Goal: Task Accomplishment & Management: Manage account settings

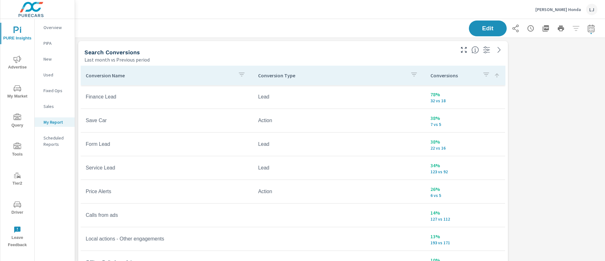
scroll to position [815, 537]
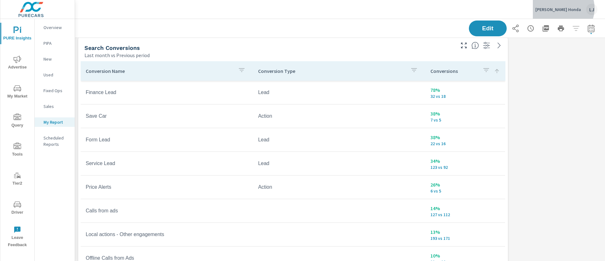
click at [569, 8] on p "[PERSON_NAME] Honda" at bounding box center [558, 10] width 46 height 6
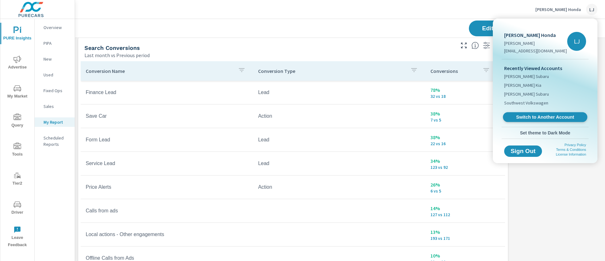
click at [527, 117] on span "Switch to Another Account" at bounding box center [544, 117] width 77 height 6
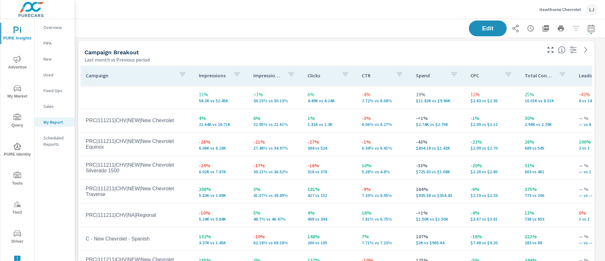
scroll to position [598, 537]
click at [19, 234] on icon "nav menu" at bounding box center [18, 233] width 8 height 8
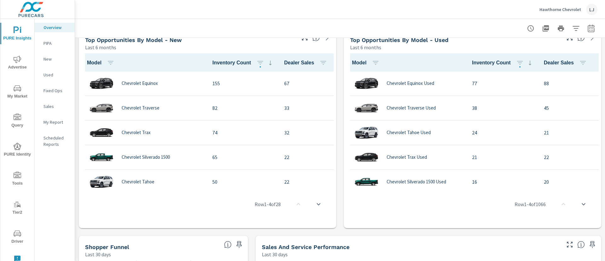
scroll to position [427, 0]
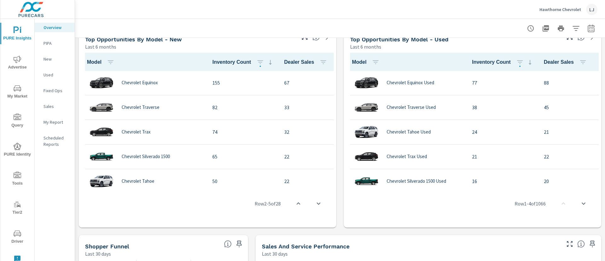
scroll to position [158, 0]
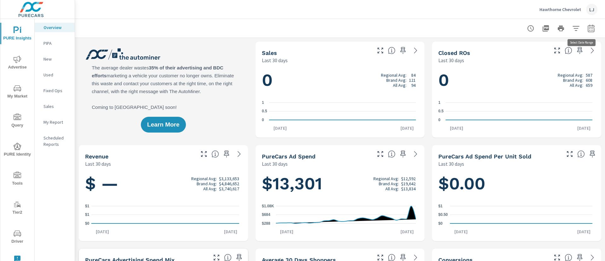
click at [585, 32] on button "button" at bounding box center [591, 28] width 13 height 13
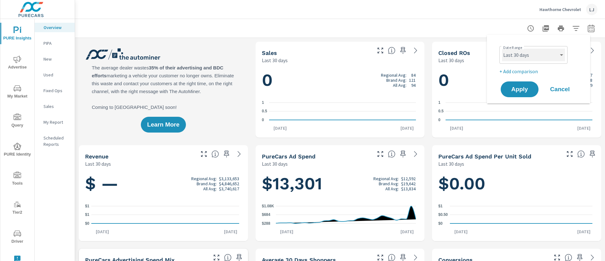
click at [519, 54] on select "Custom Yesterday Last week Last 7 days Last 14 days Last 30 days Last 45 days L…" at bounding box center [533, 55] width 63 height 13
click at [502, 49] on select "Custom Yesterday Last week Last 7 days Last 14 days Last 30 days Last 45 days L…" at bounding box center [533, 55] width 63 height 13
select select "Last month"
click at [515, 90] on span "Apply" at bounding box center [520, 89] width 26 height 6
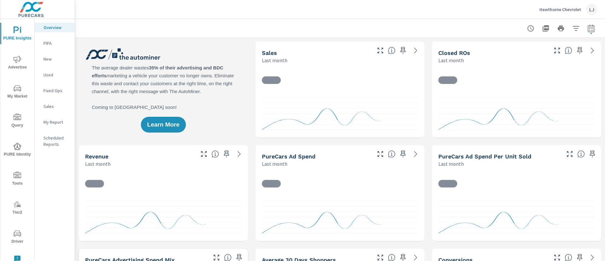
scroll to position [0, 0]
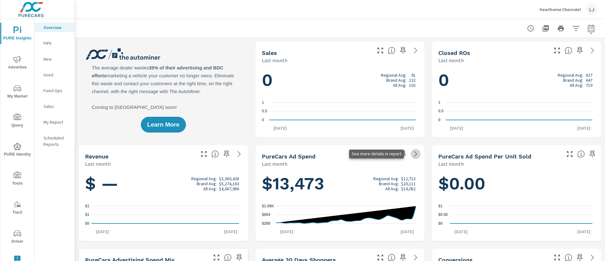
click at [412, 156] on icon at bounding box center [416, 154] width 8 height 8
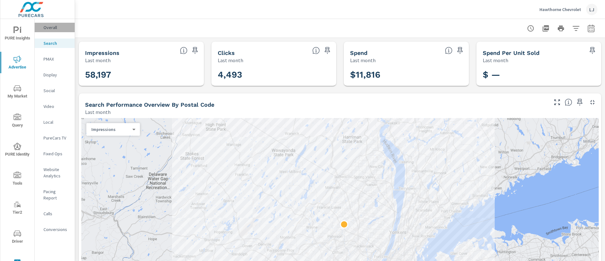
click at [54, 27] on p "Overall" at bounding box center [56, 27] width 26 height 6
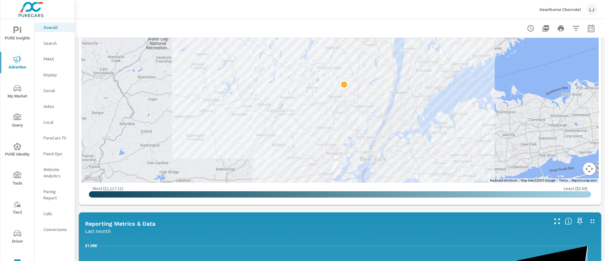
scroll to position [292, 0]
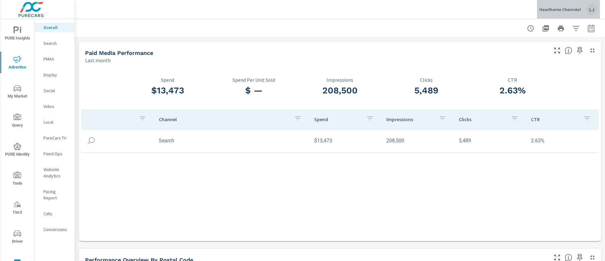
click at [574, 11] on p "Hawthorne Chevrolet" at bounding box center [560, 10] width 42 height 6
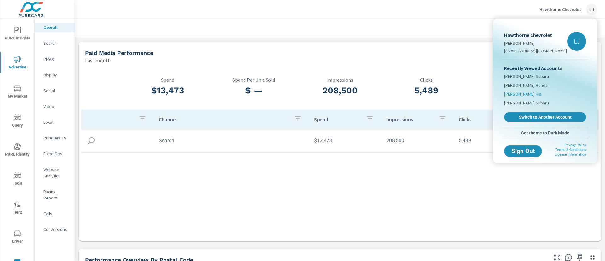
click at [517, 93] on span "Boniface Hiers Kia" at bounding box center [522, 94] width 37 height 6
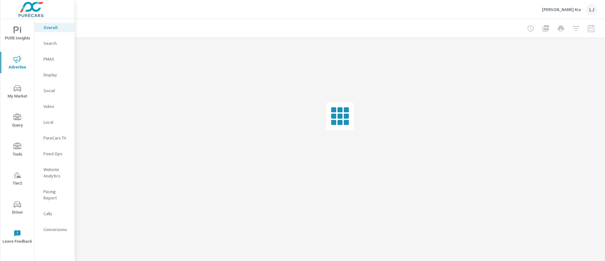
click at [22, 34] on span "PURE Insights" at bounding box center [17, 33] width 30 height 15
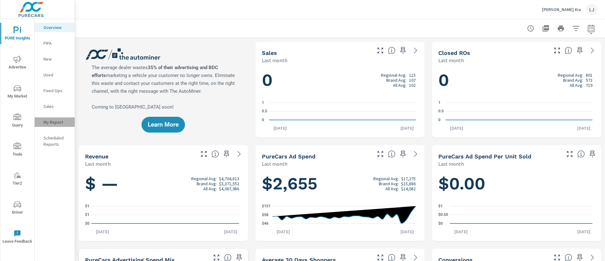
click at [54, 124] on p "My Report" at bounding box center [56, 122] width 26 height 6
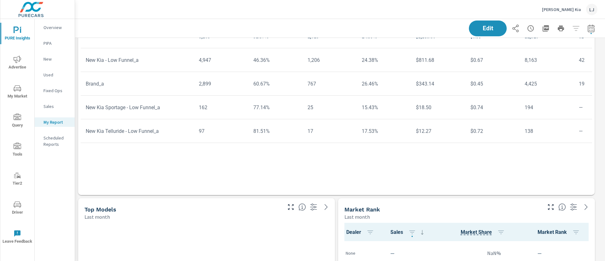
scroll to position [33, 0]
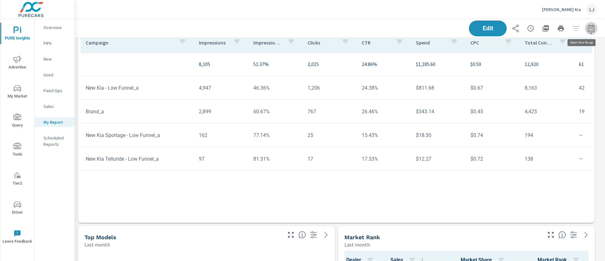
click at [588, 25] on icon "button" at bounding box center [591, 28] width 7 height 8
select select "Last month"
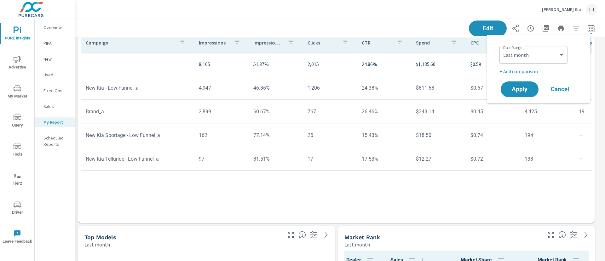
scroll to position [742, 537]
click at [518, 70] on p "+ Add comparison" at bounding box center [539, 71] width 81 height 8
select select "Previous period"
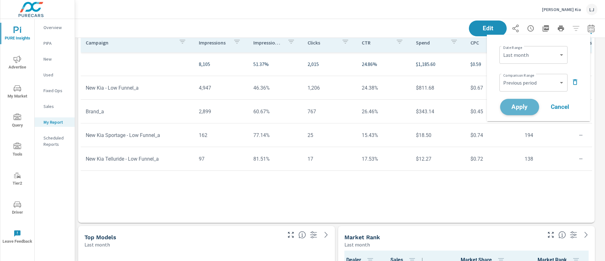
click at [520, 108] on span "Apply" at bounding box center [520, 107] width 26 height 6
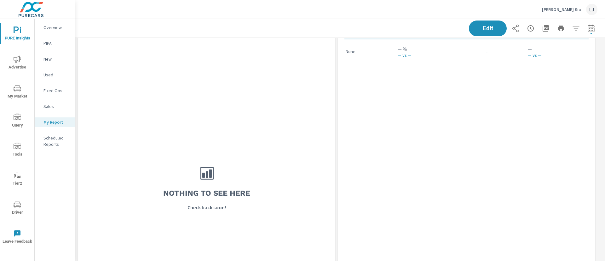
scroll to position [259, 0]
click at [282, 91] on div "Nothing to see here Check back soon!" at bounding box center [207, 190] width 252 height 332
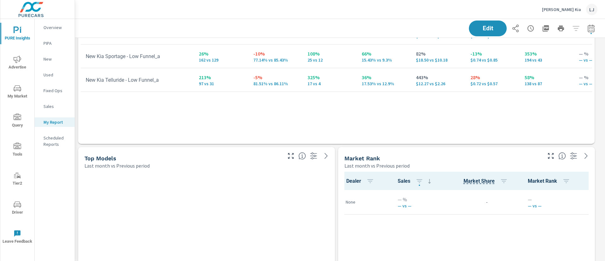
scroll to position [111, 0]
click at [484, 27] on span "Edit" at bounding box center [488, 28] width 26 height 6
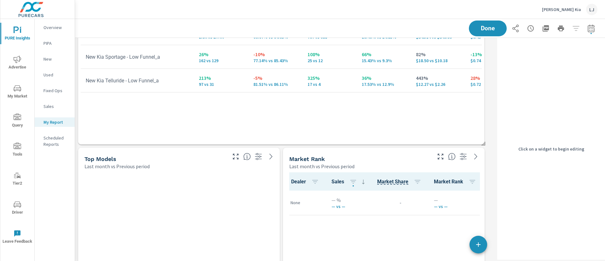
scroll to position [742, 427]
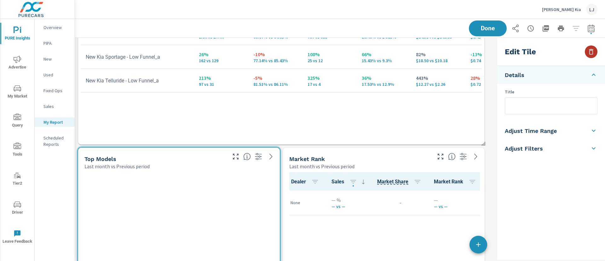
click at [590, 53] on icon "button" at bounding box center [591, 52] width 4 height 6
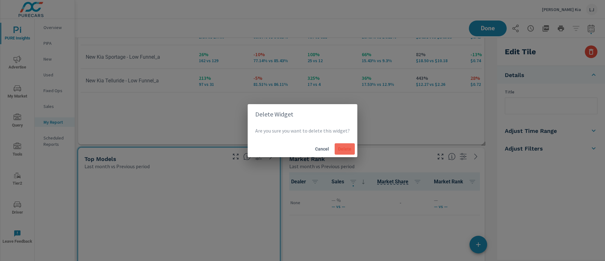
click at [347, 150] on span "Delete" at bounding box center [344, 149] width 15 height 6
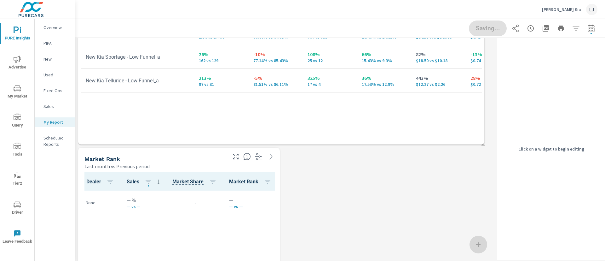
click at [191, 154] on div "Market Rank Last month vs Previous period" at bounding box center [153, 158] width 150 height 22
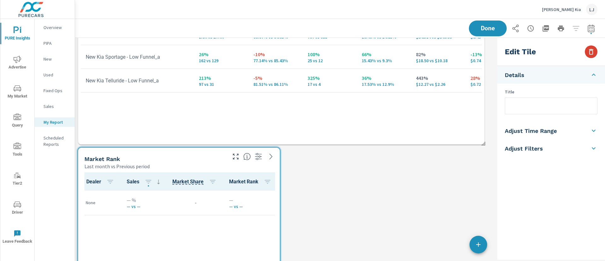
click at [588, 54] on icon "button" at bounding box center [591, 52] width 8 height 8
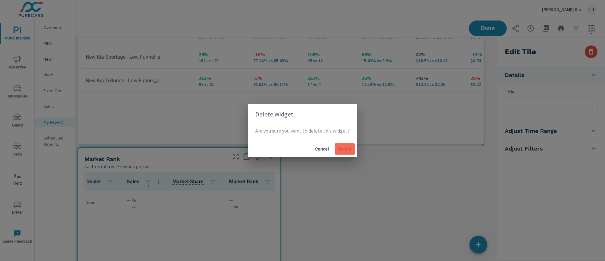
click at [346, 144] on button "Delete" at bounding box center [345, 148] width 20 height 11
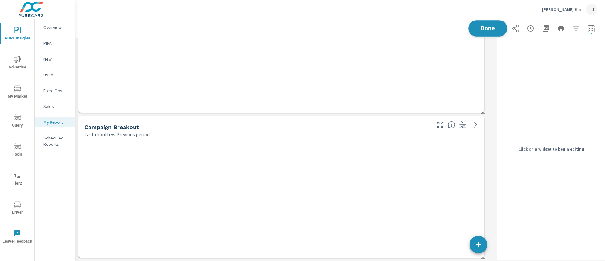
scroll to position [380, 427]
click at [481, 26] on span "Done" at bounding box center [488, 28] width 26 height 6
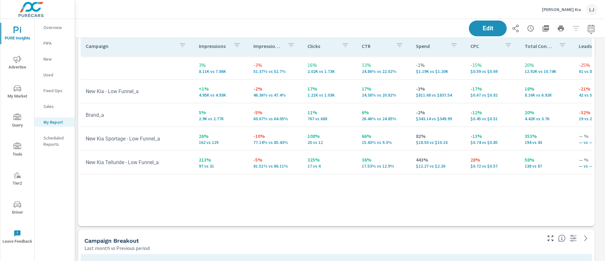
scroll to position [143, 0]
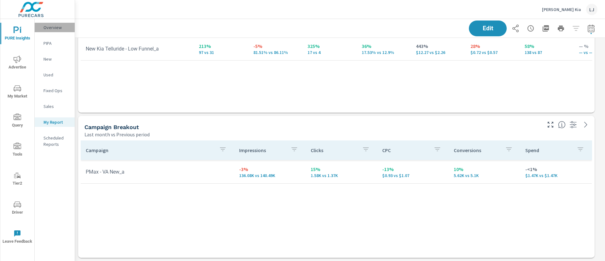
click at [65, 23] on div "Overview" at bounding box center [55, 27] width 40 height 9
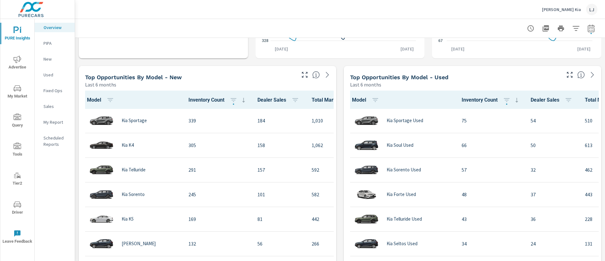
scroll to position [516, 0]
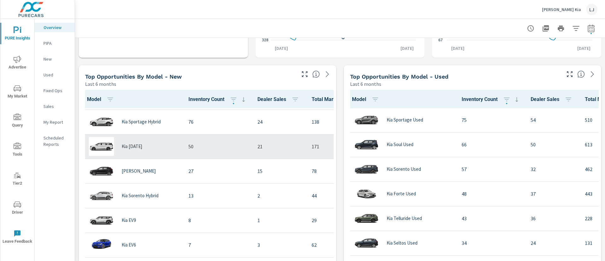
scroll to position [208, 0]
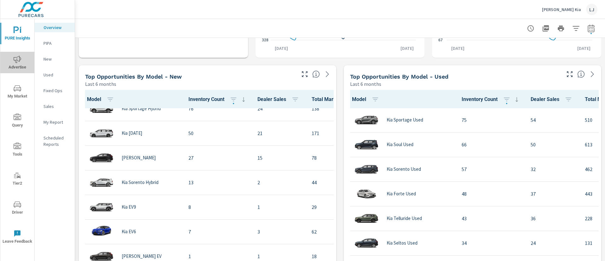
click at [12, 60] on span "Advertise" at bounding box center [17, 62] width 30 height 15
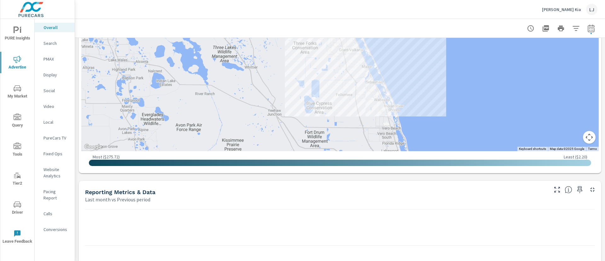
scroll to position [473, 0]
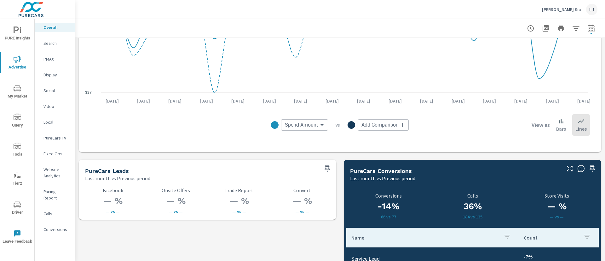
scroll to position [758, 0]
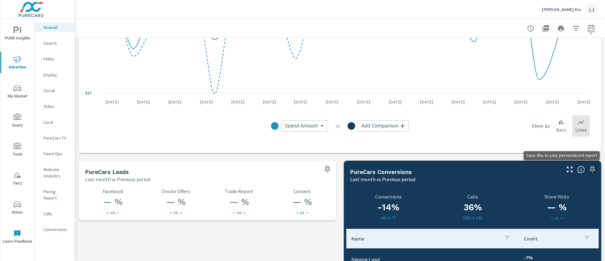
click at [590, 167] on icon "button" at bounding box center [592, 169] width 5 height 7
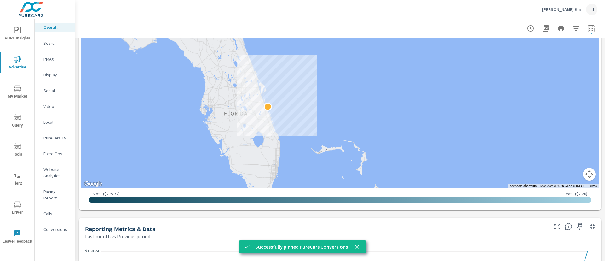
scroll to position [430, 0]
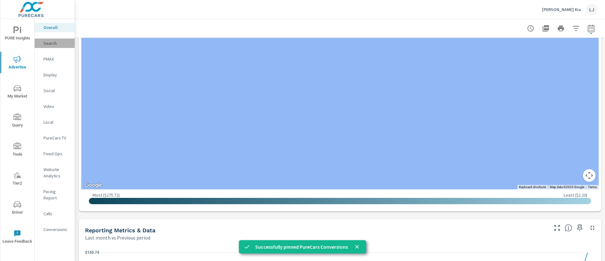
click at [44, 39] on div "Search" at bounding box center [55, 42] width 40 height 9
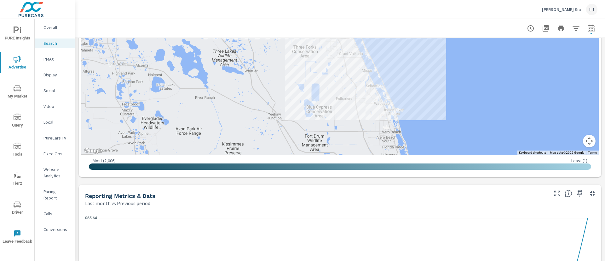
scroll to position [279, 0]
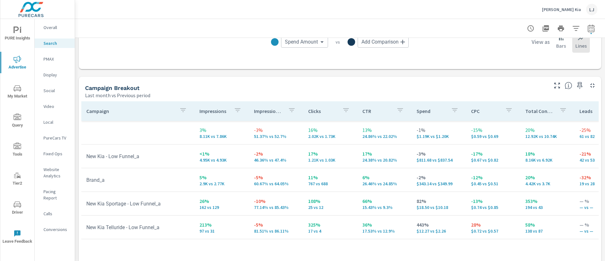
scroll to position [574, 0]
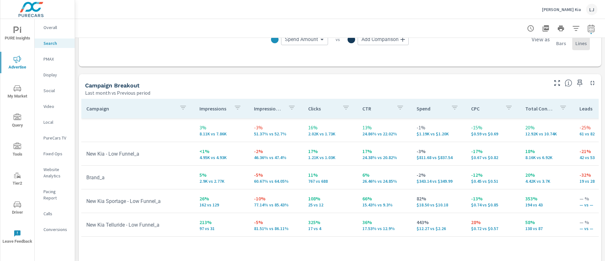
click at [542, 109] on p "Total Conversions" at bounding box center [539, 108] width 29 height 6
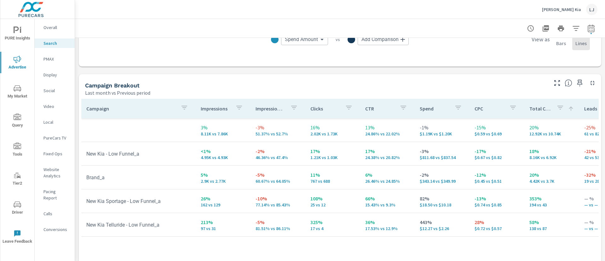
click at [542, 109] on p "Total Conversions" at bounding box center [540, 108] width 22 height 6
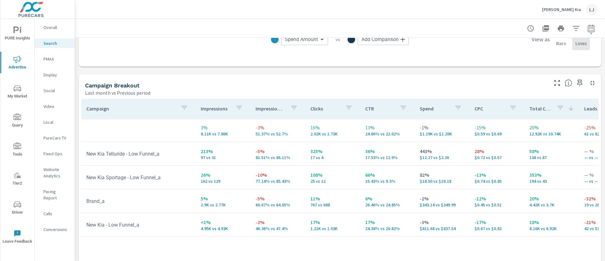
click at [542, 109] on p "Total Conversions" at bounding box center [540, 108] width 22 height 6
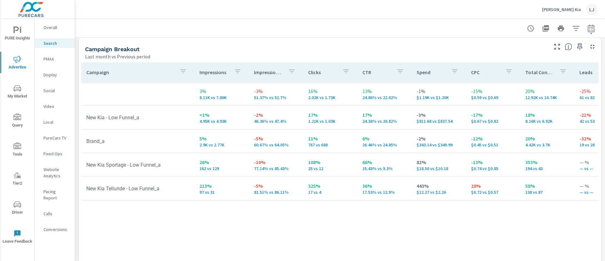
scroll to position [610, 0]
click at [577, 47] on icon "button" at bounding box center [579, 46] width 5 height 7
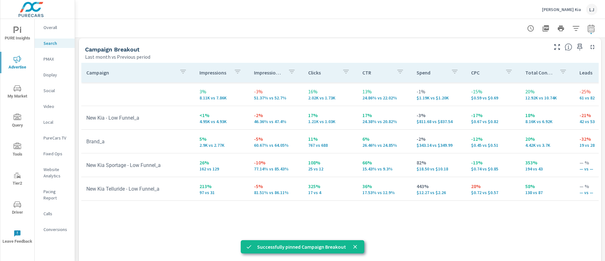
click at [16, 39] on span "PURE Insights" at bounding box center [17, 33] width 30 height 15
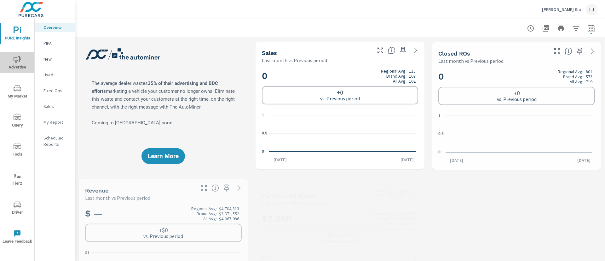
click at [14, 59] on icon "nav menu" at bounding box center [18, 59] width 8 height 8
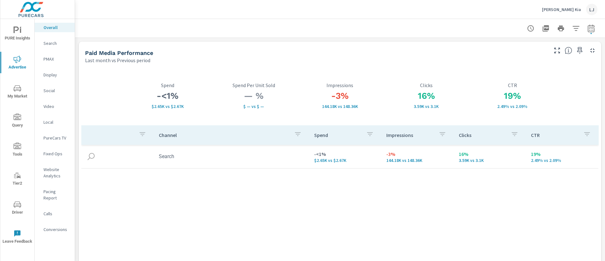
click at [23, 31] on span "PURE Insights" at bounding box center [17, 33] width 30 height 15
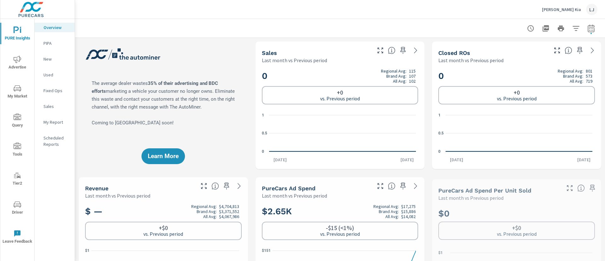
scroll to position [0, 0]
click at [53, 128] on nav "Overview PIPA New Used Fixed Ops Sales My Report Scheduled Reports" at bounding box center [55, 88] width 40 height 139
click at [58, 124] on p "My Report" at bounding box center [56, 122] width 26 height 6
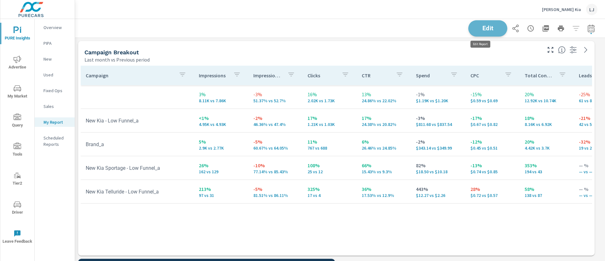
click at [479, 31] on span "Edit" at bounding box center [488, 28] width 26 height 6
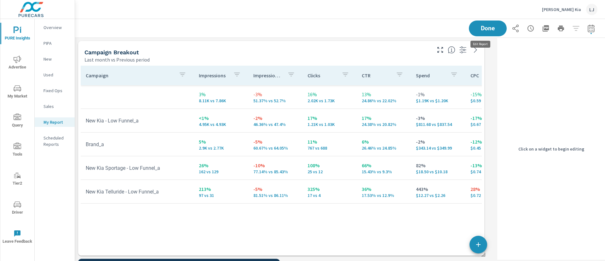
scroll to position [960, 427]
click at [401, 46] on div "Campaign Breakout Last month vs Previous period" at bounding box center [255, 52] width 354 height 22
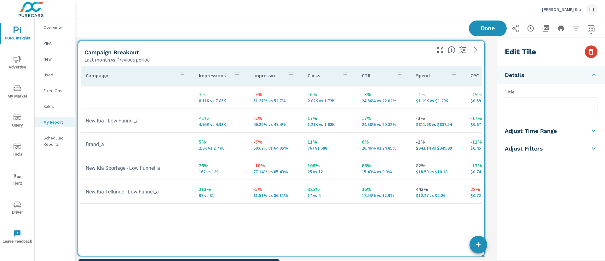
click at [589, 52] on icon "button" at bounding box center [591, 52] width 4 height 6
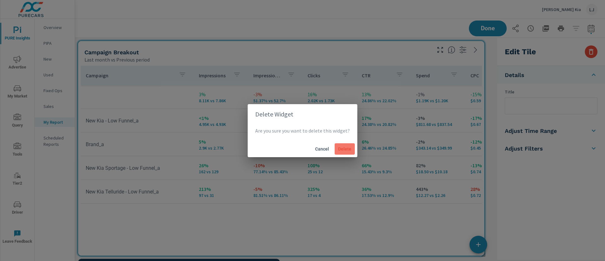
click at [345, 147] on span "Delete" at bounding box center [344, 149] width 15 height 6
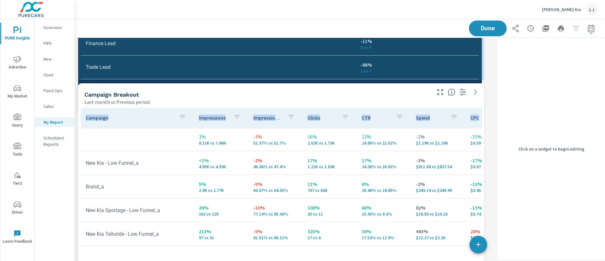
scroll to position [598, 427]
drag, startPoint x: 280, startPoint y: 223, endPoint x: 479, endPoint y: 112, distance: 227.8
click at [479, 112] on div "Campaign Breakout Last month vs Previous period Campaign Impressions Clicks CPC…" at bounding box center [285, 226] width 420 height 583
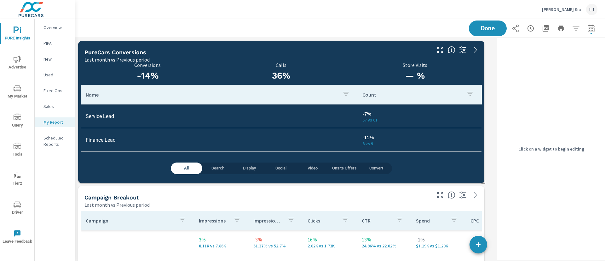
scroll to position [1, 0]
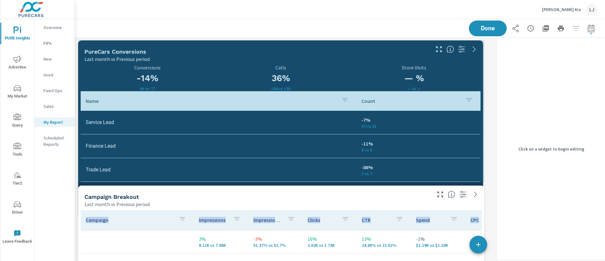
drag, startPoint x: 484, startPoint y: 181, endPoint x: 483, endPoint y: 212, distance: 30.6
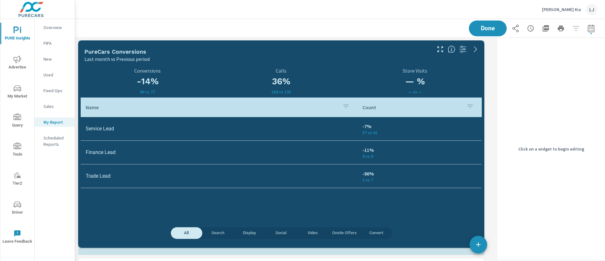
scroll to position [670, 427]
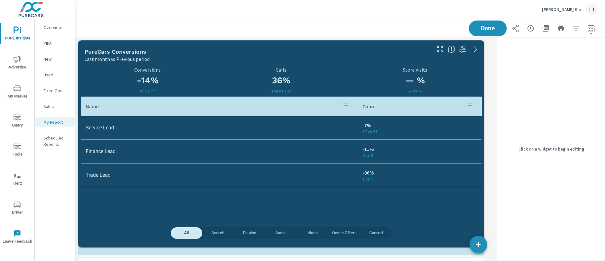
drag, startPoint x: 483, startPoint y: 179, endPoint x: 496, endPoint y: 240, distance: 62.2
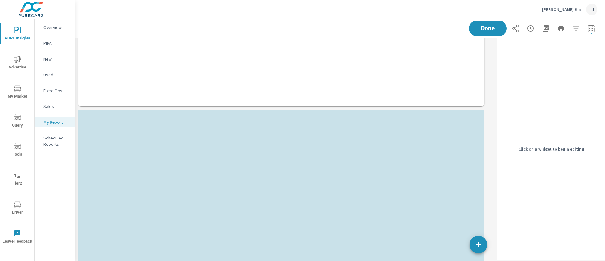
scroll to position [484, 0]
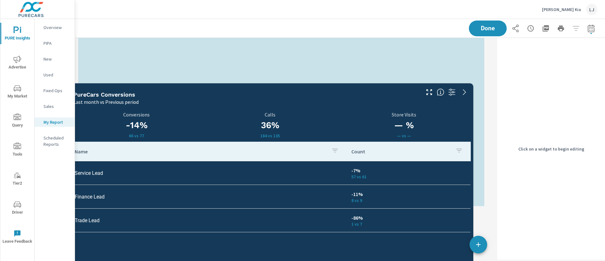
drag, startPoint x: 372, startPoint y: 54, endPoint x: 361, endPoint y: 83, distance: 30.4
click at [361, 91] on div "PureCars Conversions" at bounding box center [246, 94] width 346 height 7
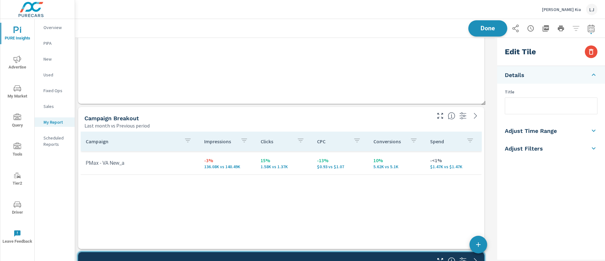
scroll to position [670, 427]
click at [485, 29] on span "Done" at bounding box center [488, 28] width 26 height 6
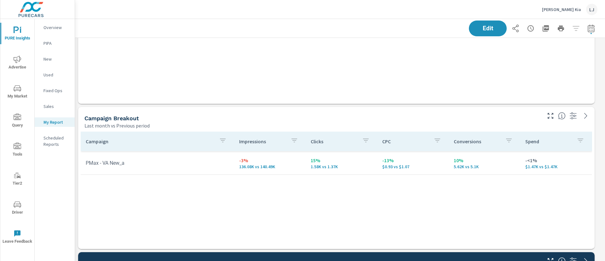
scroll to position [670, 537]
click at [13, 66] on span "Advertise" at bounding box center [17, 62] width 30 height 15
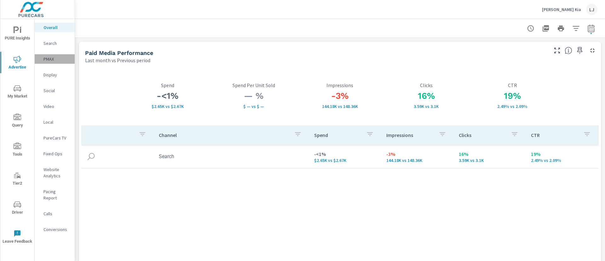
click at [50, 56] on p "PMAX" at bounding box center [56, 59] width 26 height 6
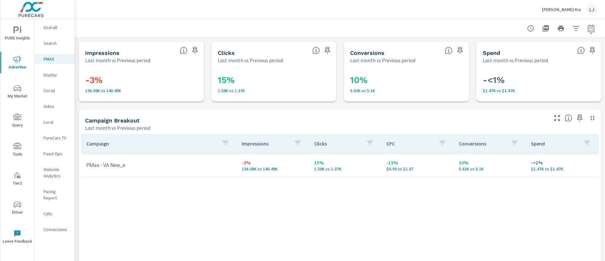
click at [576, 116] on icon "button" at bounding box center [580, 118] width 8 height 8
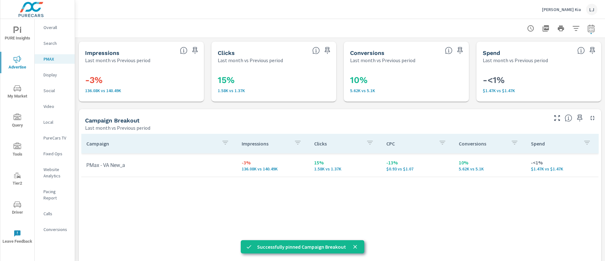
click at [29, 40] on span "PURE Insights" at bounding box center [17, 33] width 30 height 15
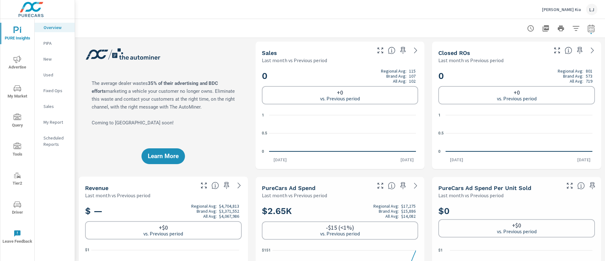
scroll to position [0, 0]
click at [60, 128] on nav "Overview PIPA New Used Fixed Ops Sales My Report Scheduled Reports" at bounding box center [55, 88] width 40 height 139
click at [58, 124] on p "My Report" at bounding box center [56, 122] width 26 height 6
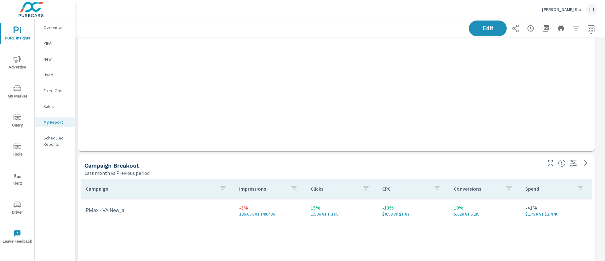
scroll to position [177, 0]
click at [480, 33] on button "Edit" at bounding box center [487, 28] width 39 height 16
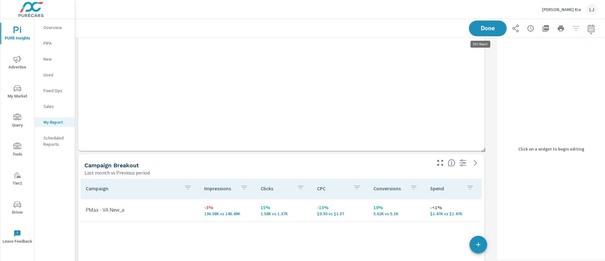
scroll to position [960, 427]
click at [393, 167] on div "Campaign Breakout" at bounding box center [257, 164] width 346 height 7
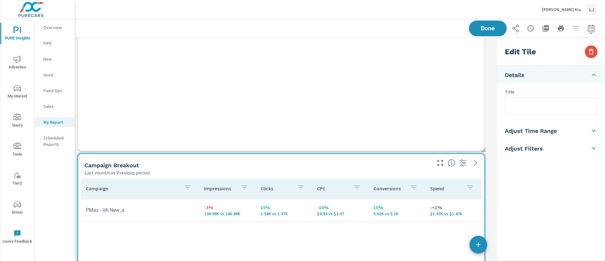
click at [593, 45] on div "Edit Tile" at bounding box center [551, 52] width 108 height 28
click at [591, 51] on icon "button" at bounding box center [591, 52] width 8 height 8
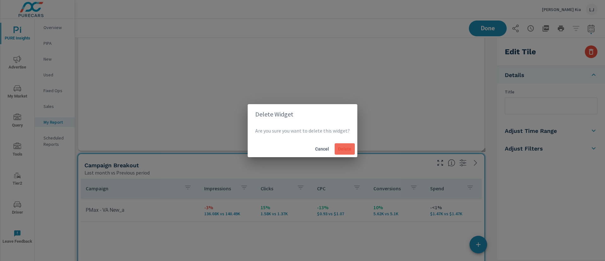
click at [345, 149] on span "Delete" at bounding box center [344, 149] width 15 height 6
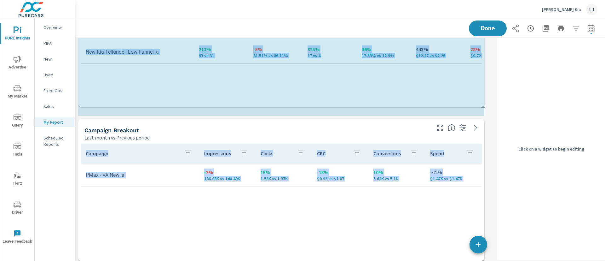
scroll to position [3, 3]
drag, startPoint x: 484, startPoint y: 186, endPoint x: 487, endPoint y: 135, distance: 51.4
click at [487, 135] on div "Campaign Breakout Last month vs Previous period Campaign Impressions Clicks CPC…" at bounding box center [285, 189] width 420 height 583
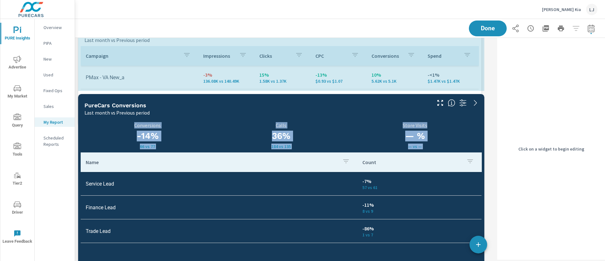
scroll to position [525, 427]
drag, startPoint x: 483, startPoint y: 162, endPoint x: 481, endPoint y: 118, distance: 44.1
click at [481, 118] on div "Campaign Breakout Last month vs Previous period Campaign Impressions Clicks CPC…" at bounding box center [285, 56] width 420 height 510
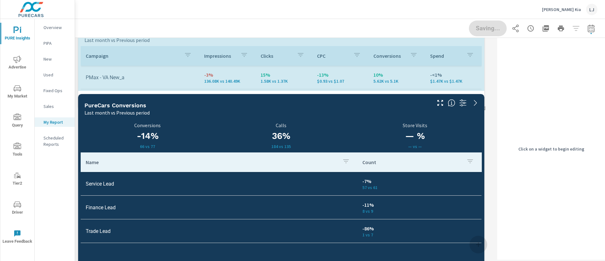
drag, startPoint x: 480, startPoint y: 89, endPoint x: 484, endPoint y: 106, distance: 17.7
click at [484, 106] on div "Campaign Breakout Last month vs Previous period Campaign Impressions Clicks CPC…" at bounding box center [285, 56] width 420 height 510
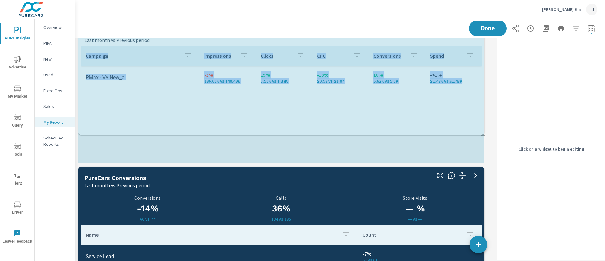
scroll to position [598, 427]
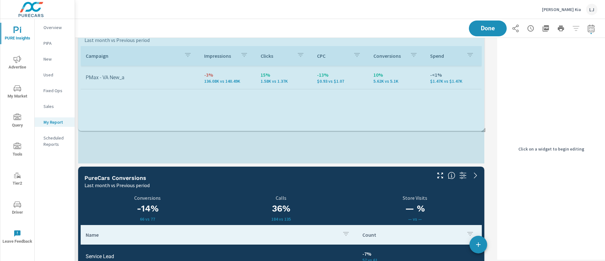
drag, startPoint x: 484, startPoint y: 89, endPoint x: 484, endPoint y: 128, distance: 38.8
click at [484, 128] on span at bounding box center [481, 127] width 6 height 6
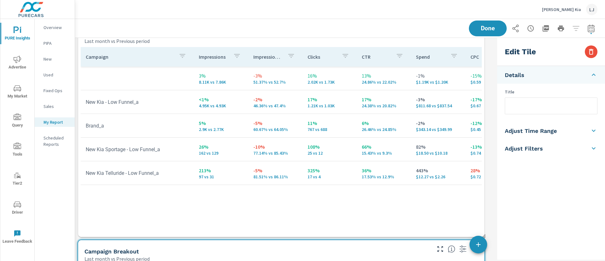
scroll to position [0, 0]
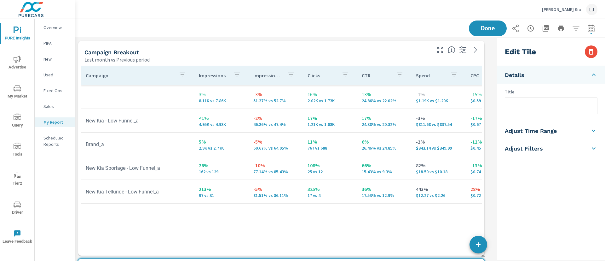
click at [14, 66] on span "Advertise" at bounding box center [17, 62] width 30 height 15
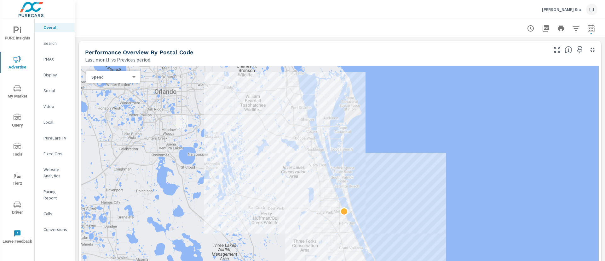
scroll to position [272, 0]
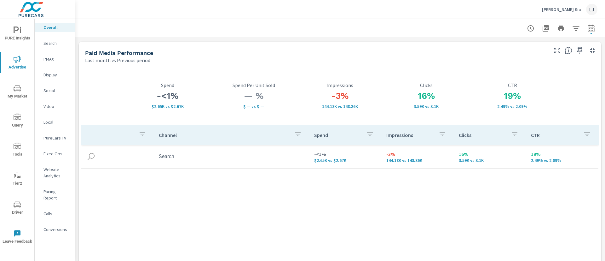
click at [56, 57] on p "PMAX" at bounding box center [56, 59] width 26 height 6
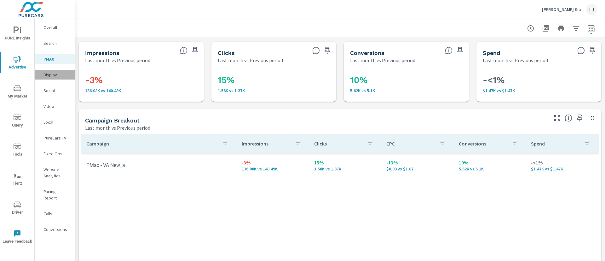
click at [51, 72] on p "Display" at bounding box center [56, 75] width 26 height 6
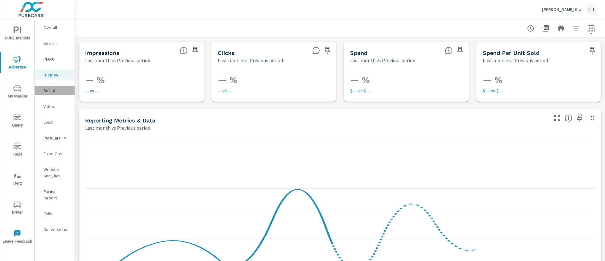
click at [47, 89] on p "Social" at bounding box center [56, 90] width 26 height 6
click at [47, 111] on nav "Overall Search PMAX Display Social Video Local PureCars TV Fixed Ops Website An…" at bounding box center [55, 131] width 40 height 224
click at [48, 110] on div "Video" at bounding box center [55, 105] width 40 height 9
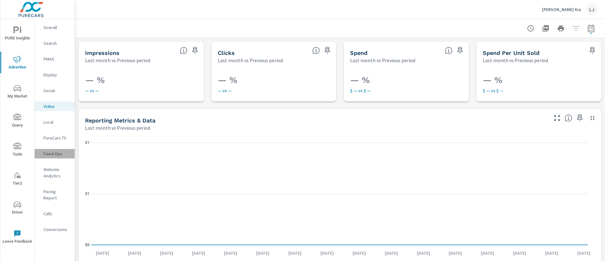
click at [54, 153] on p "Fixed Ops" at bounding box center [56, 153] width 26 height 6
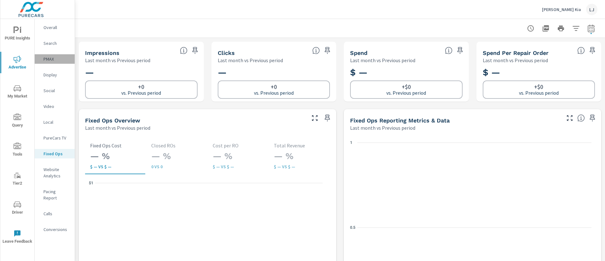
click at [53, 56] on p "PMAX" at bounding box center [56, 59] width 26 height 6
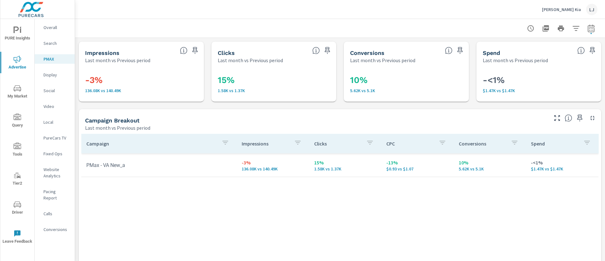
click at [55, 44] on p "Search" at bounding box center [56, 43] width 26 height 6
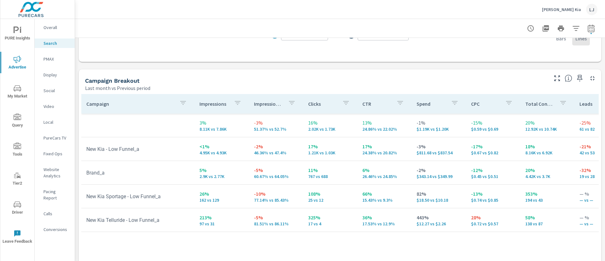
scroll to position [582, 0]
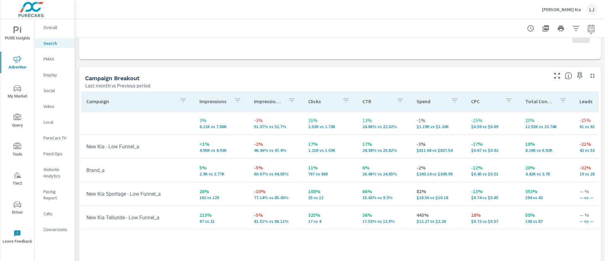
click at [577, 73] on icon "button" at bounding box center [579, 75] width 5 height 7
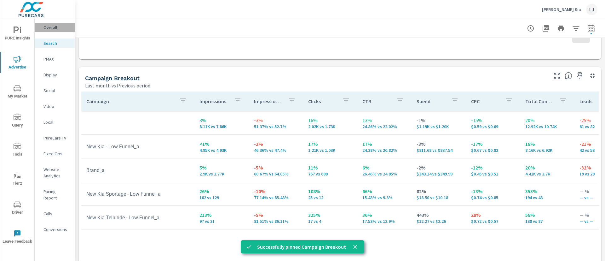
click at [54, 27] on p "Overall" at bounding box center [56, 27] width 26 height 6
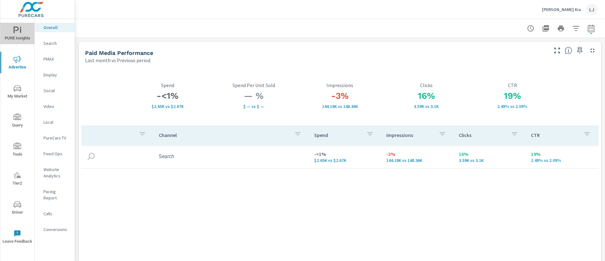
click at [16, 32] on icon "nav menu" at bounding box center [18, 30] width 8 height 8
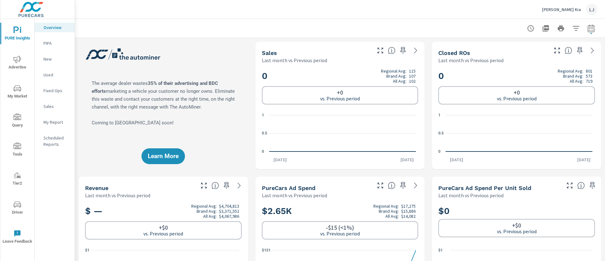
scroll to position [197, 0]
click at [58, 125] on div "My Report" at bounding box center [55, 121] width 40 height 9
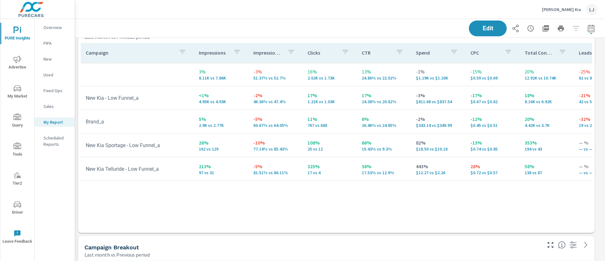
scroll to position [16, 0]
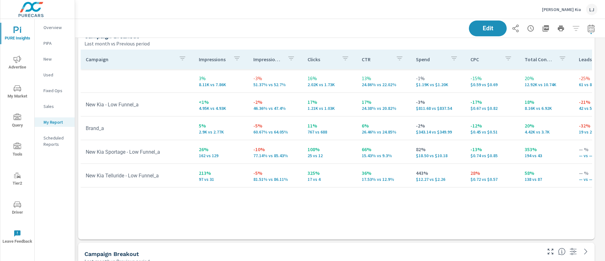
click at [477, 20] on div "Edit" at bounding box center [340, 28] width 515 height 19
click at [483, 31] on span "Edit" at bounding box center [488, 28] width 26 height 6
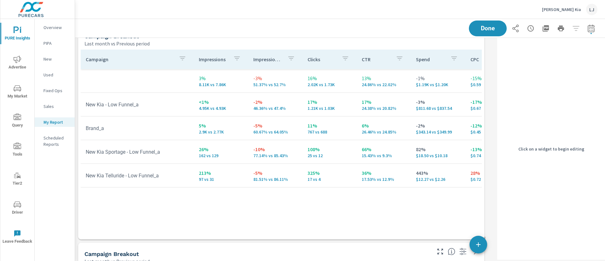
scroll to position [887, 427]
click at [436, 50] on th "Spend" at bounding box center [438, 59] width 54 height 20
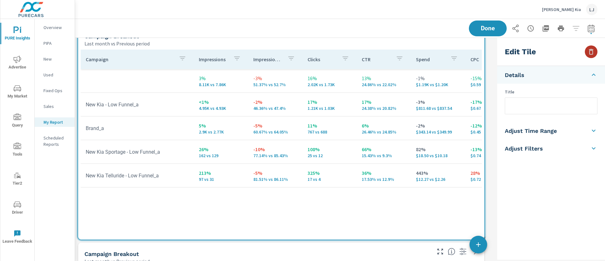
click at [588, 53] on icon "button" at bounding box center [591, 52] width 8 height 8
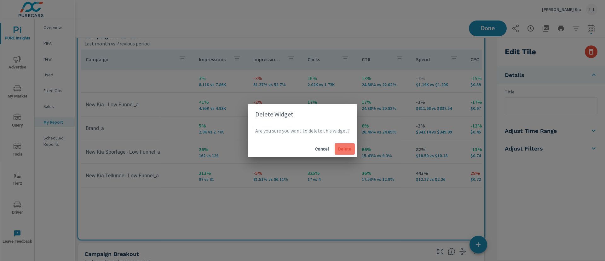
click at [346, 146] on span "Delete" at bounding box center [344, 149] width 15 height 6
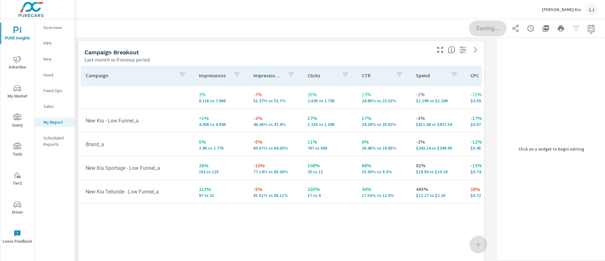
scroll to position [670, 427]
click at [108, 54] on h5 "Campaign Breakout" at bounding box center [111, 52] width 54 height 7
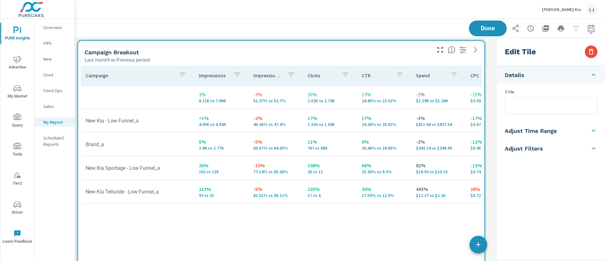
click at [538, 108] on input "text" at bounding box center [551, 106] width 92 height 16
type input "Search Campaigns"
click at [475, 33] on div "Done" at bounding box center [533, 28] width 129 height 16
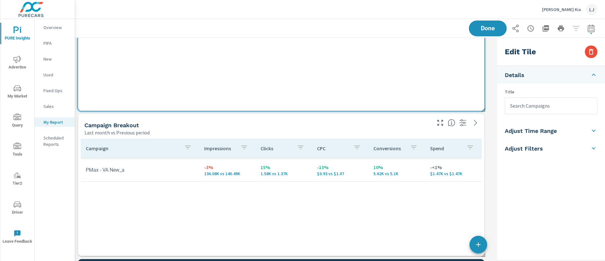
scroll to position [217, 0]
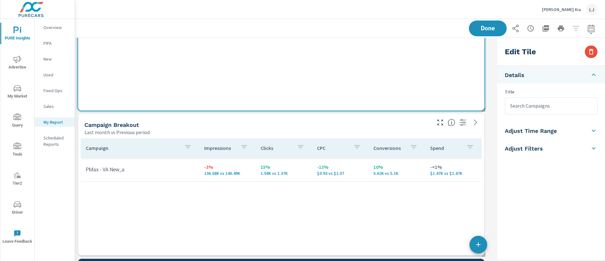
click at [105, 120] on div "Campaign Breakout Last month vs Previous period" at bounding box center [255, 124] width 354 height 22
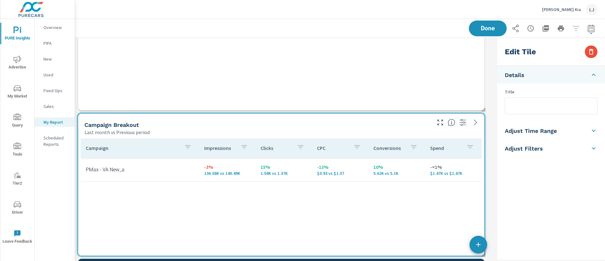
click at [553, 104] on input "text" at bounding box center [551, 106] width 92 height 16
type input "PMax Campaign"
click at [484, 24] on div "Saving..." at bounding box center [533, 28] width 129 height 16
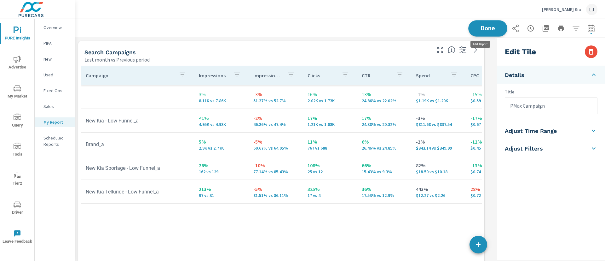
click at [482, 27] on span "Done" at bounding box center [488, 28] width 26 height 6
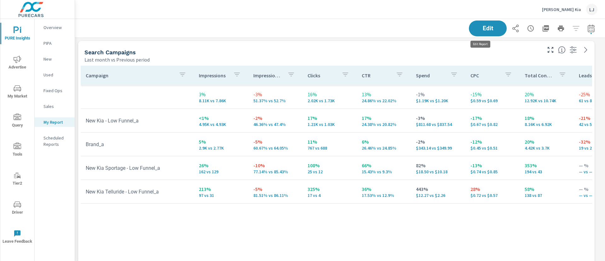
scroll to position [670, 537]
click at [573, 8] on p "Boniface Hiers Kia" at bounding box center [561, 10] width 39 height 6
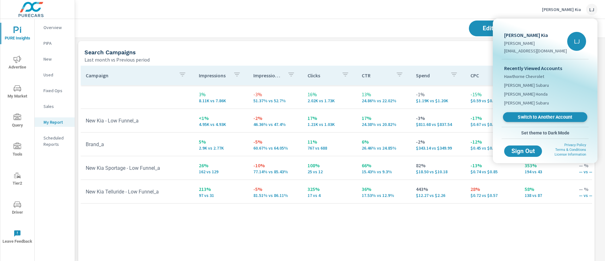
click at [547, 117] on span "Switch to Another Account" at bounding box center [544, 117] width 77 height 6
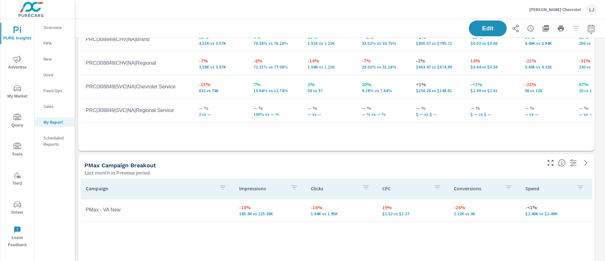
scroll to position [324, 0]
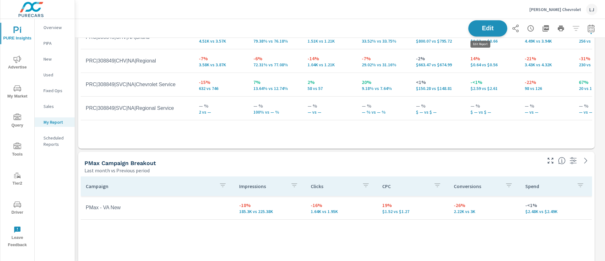
click at [475, 28] on span "Edit" at bounding box center [488, 28] width 26 height 6
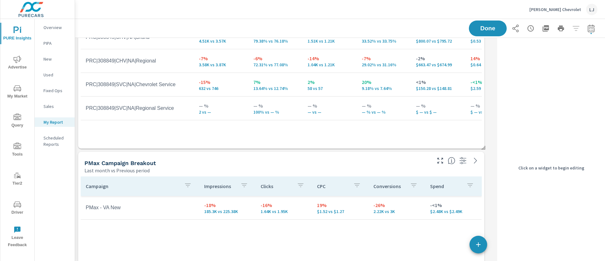
scroll to position [1684, 427]
click at [393, 159] on div "PMax Campaign Breakout" at bounding box center [257, 162] width 346 height 7
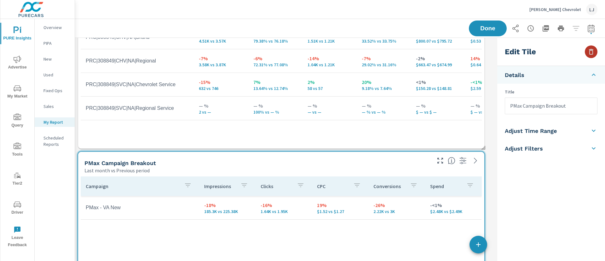
click at [591, 46] on button "button" at bounding box center [591, 51] width 13 height 13
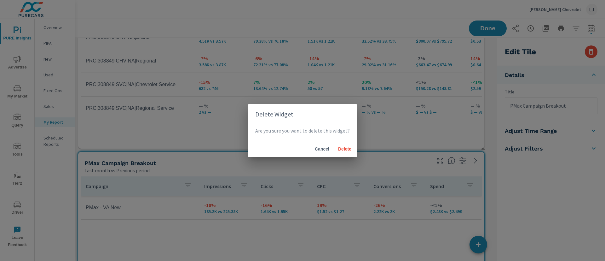
click at [322, 152] on button "Cancel" at bounding box center [322, 148] width 20 height 11
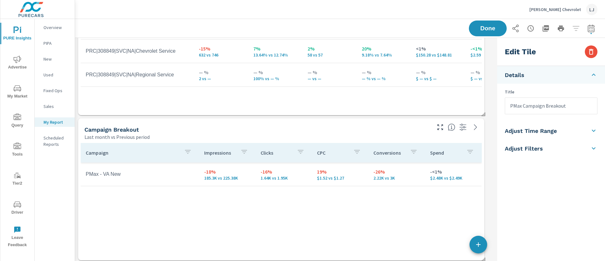
scroll to position [1155, 0]
click at [310, 126] on div "Campaign Breakout" at bounding box center [257, 128] width 346 height 7
type input "currentPeriodStart"
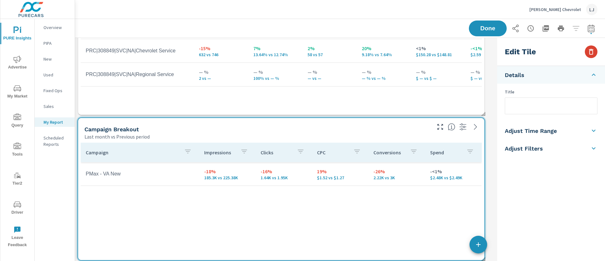
click at [592, 52] on icon "button" at bounding box center [591, 52] width 8 height 8
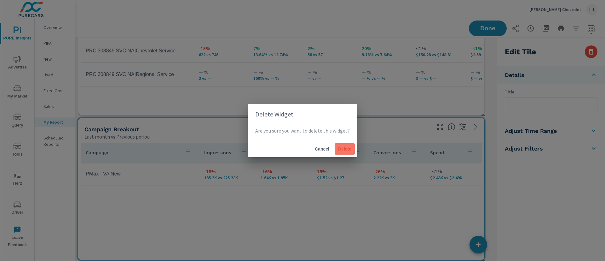
click at [346, 147] on span "Delete" at bounding box center [344, 149] width 15 height 6
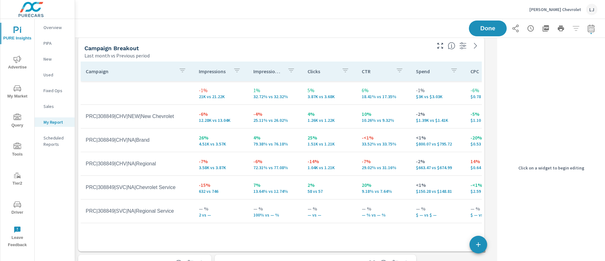
scroll to position [1019, 0]
click at [49, 23] on div "Overview" at bounding box center [55, 27] width 40 height 9
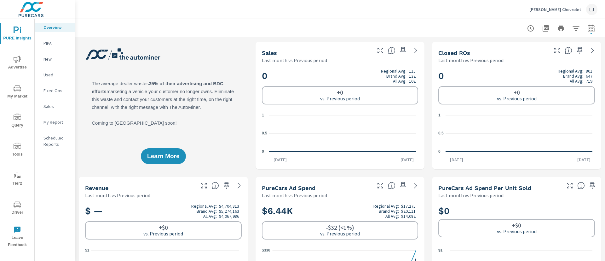
click at [21, 60] on icon "nav menu" at bounding box center [18, 59] width 8 height 8
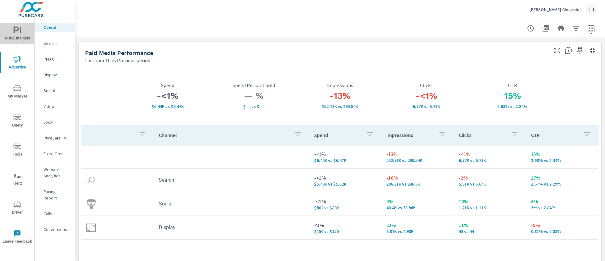
click at [22, 25] on button "PURE Insights" at bounding box center [17, 33] width 34 height 21
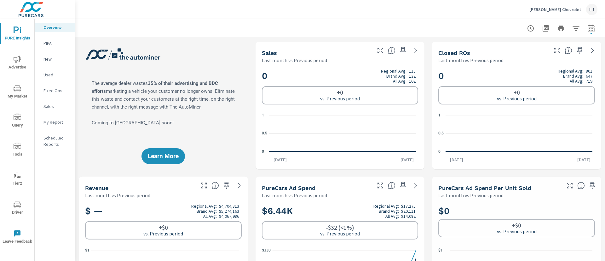
scroll to position [0, 0]
click at [52, 119] on p "My Report" at bounding box center [56, 122] width 26 height 6
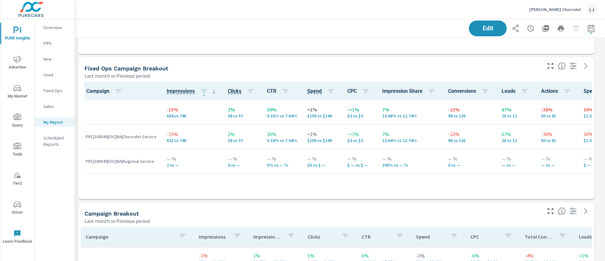
scroll to position [854, 0]
click at [475, 18] on div "Boniface-Hiers Chevrolet LJ" at bounding box center [340, 9] width 515 height 19
click at [479, 23] on button "Edit" at bounding box center [487, 28] width 39 height 16
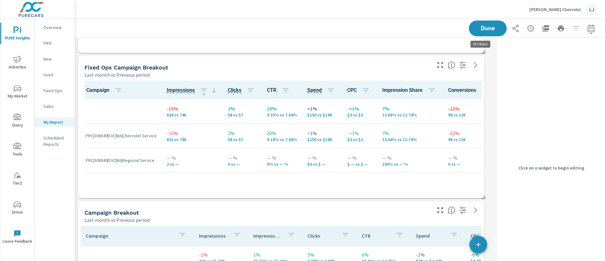
scroll to position [1539, 427]
click at [403, 204] on div "Campaign Breakout Last month vs Previous period" at bounding box center [255, 212] width 354 height 22
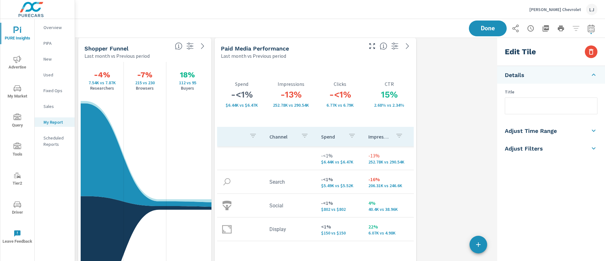
scroll to position [1233, 0]
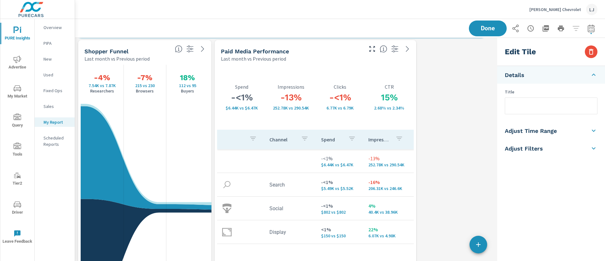
click at [322, 72] on div "-<1% 6.77K vs 6.79K Clicks" at bounding box center [339, 97] width 49 height 65
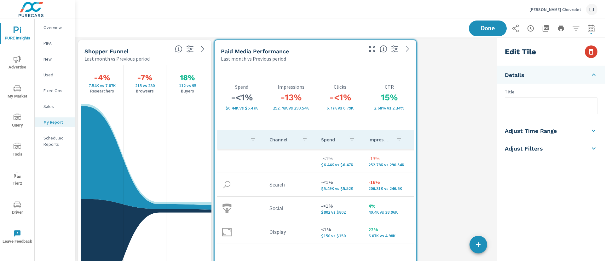
click at [591, 51] on icon "button" at bounding box center [591, 52] width 8 height 8
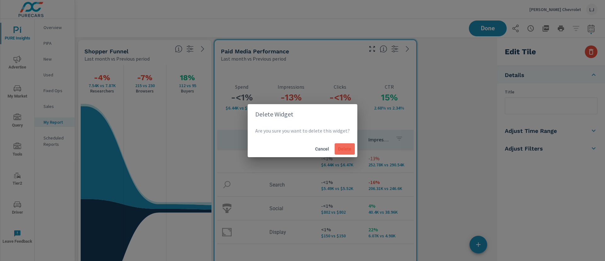
click at [343, 154] on button "Delete" at bounding box center [345, 148] width 20 height 11
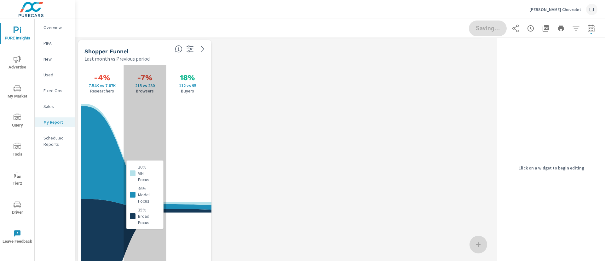
click at [154, 62] on div "Last month vs Previous period" at bounding box center [126, 59] width 85 height 8
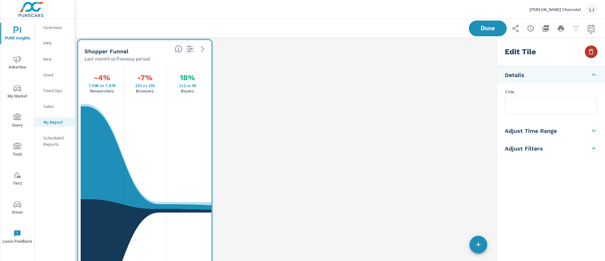
click at [592, 48] on icon "button" at bounding box center [591, 52] width 8 height 8
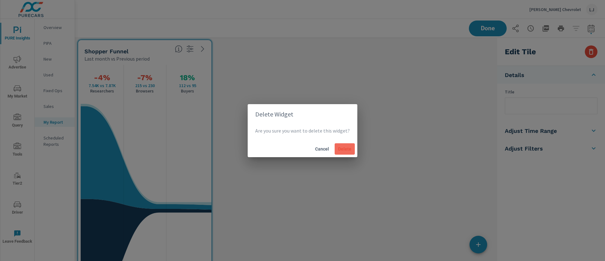
click at [340, 146] on span "Delete" at bounding box center [344, 149] width 15 height 6
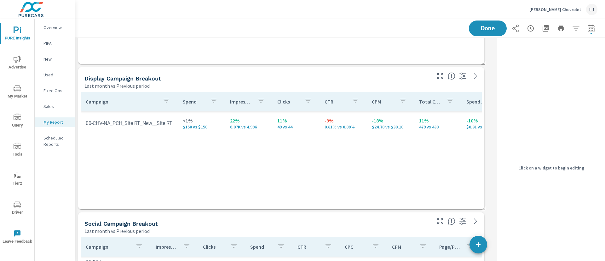
scroll to position [553, 0]
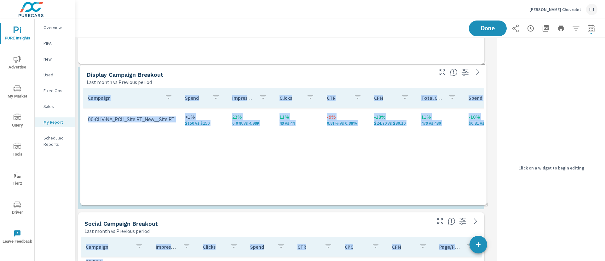
click at [405, 72] on div "Display Campaign Breakout Last month vs Previous period" at bounding box center [257, 74] width 354 height 22
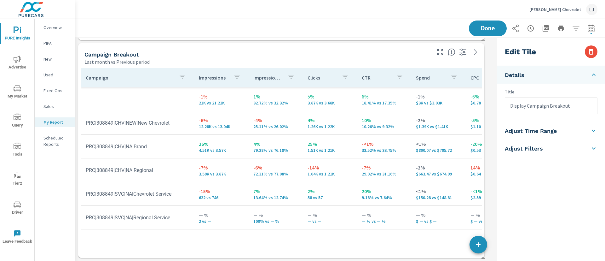
scroll to position [0, 0]
click at [15, 64] on span "Advertise" at bounding box center [17, 62] width 30 height 15
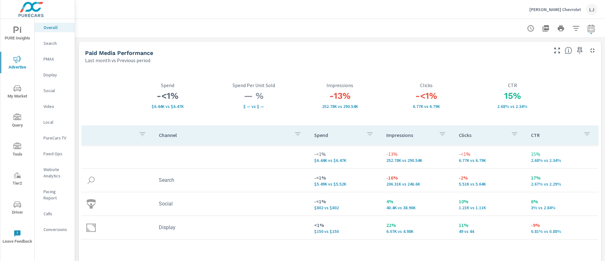
click at [52, 43] on p "Search" at bounding box center [56, 43] width 26 height 6
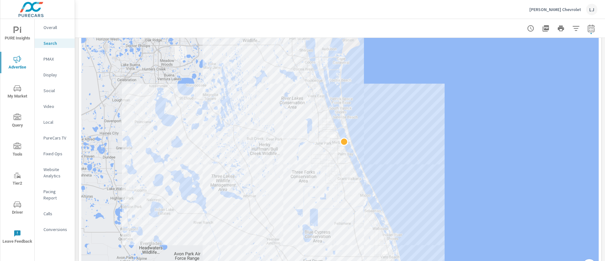
scroll to position [139, 0]
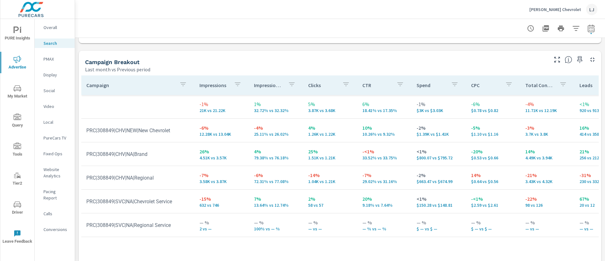
scroll to position [600, 0]
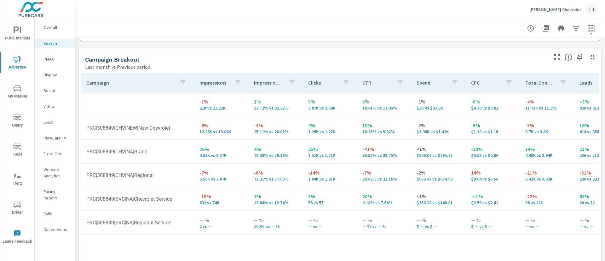
click at [18, 42] on button "PURE Insights" at bounding box center [17, 33] width 34 height 21
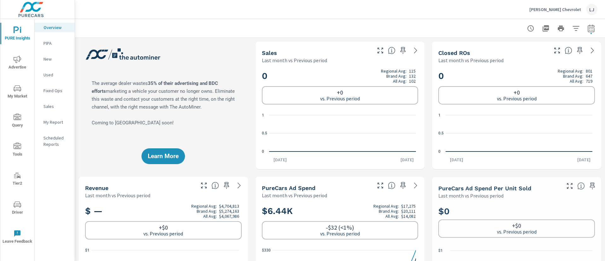
scroll to position [0, 0]
click at [55, 129] on nav "Overview PIPA New Used Fixed Ops Sales My Report Scheduled Reports" at bounding box center [55, 88] width 40 height 139
click at [56, 119] on p "My Report" at bounding box center [56, 122] width 26 height 6
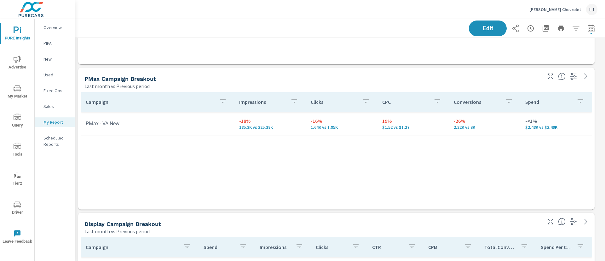
scroll to position [597, 0]
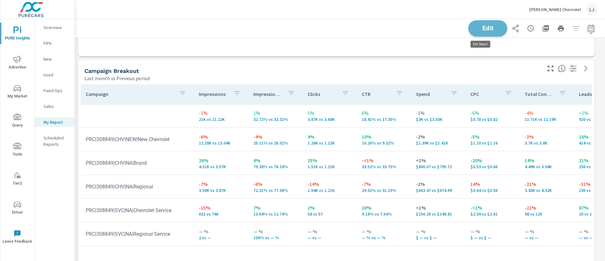
click at [481, 24] on button "Edit" at bounding box center [487, 28] width 39 height 16
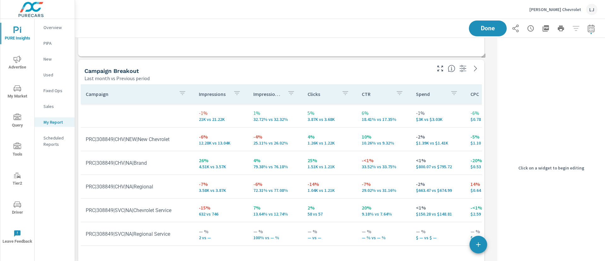
click at [396, 77] on div "Last month vs Previous period" at bounding box center [257, 78] width 346 height 8
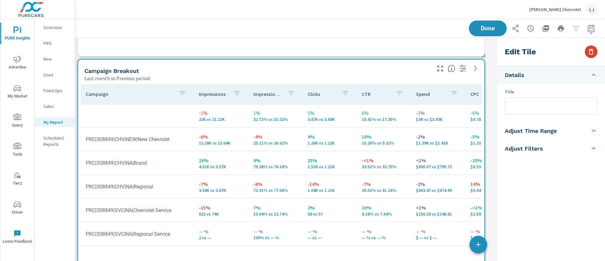
click at [597, 51] on button "button" at bounding box center [591, 51] width 13 height 13
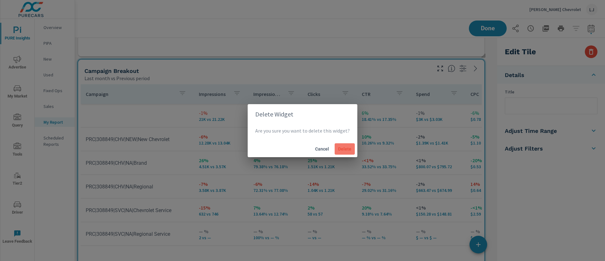
click at [345, 151] on span "Delete" at bounding box center [344, 149] width 15 height 6
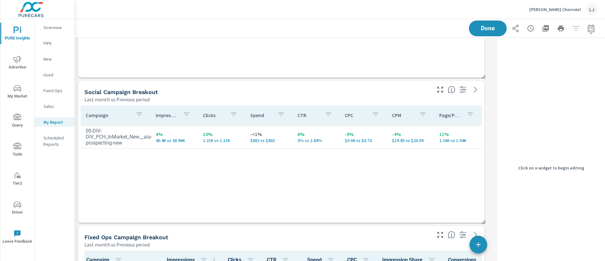
scroll to position [795, 0]
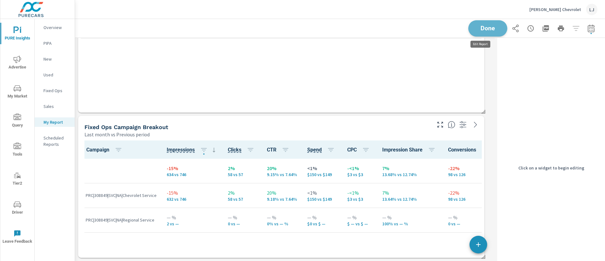
click at [477, 28] on span "Done" at bounding box center [488, 28] width 26 height 6
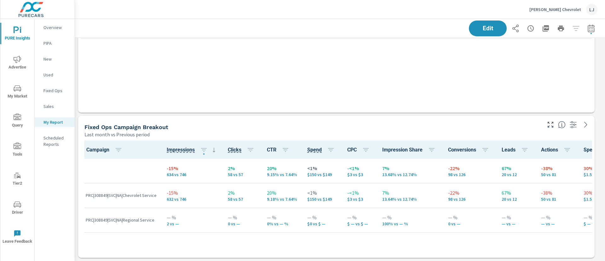
click at [54, 25] on p "Overview" at bounding box center [56, 27] width 26 height 6
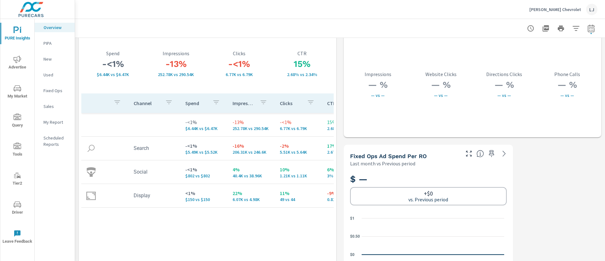
scroll to position [1126, 0]
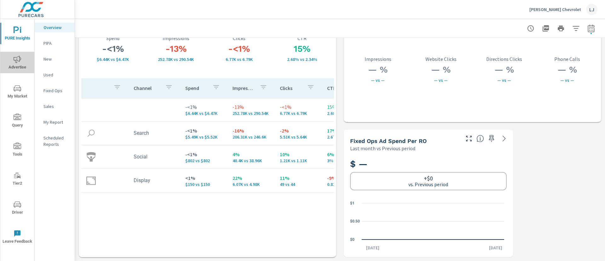
click at [14, 61] on icon "nav menu" at bounding box center [18, 59] width 8 height 8
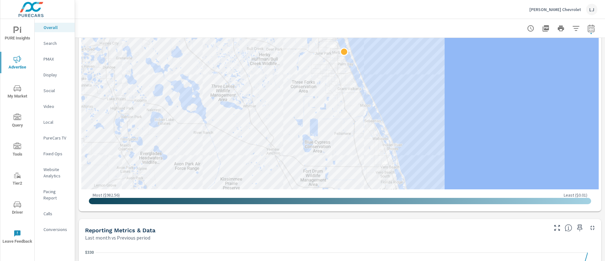
scroll to position [489, 0]
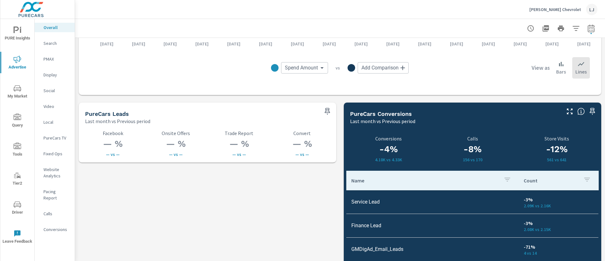
scroll to position [815, 0]
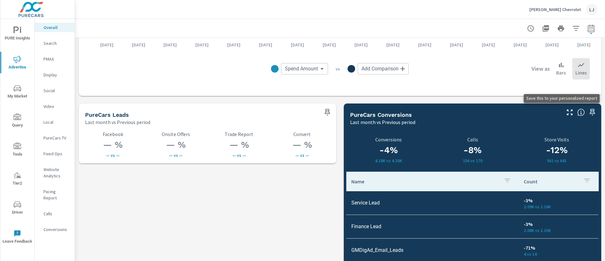
click at [588, 111] on icon "button" at bounding box center [592, 112] width 8 height 8
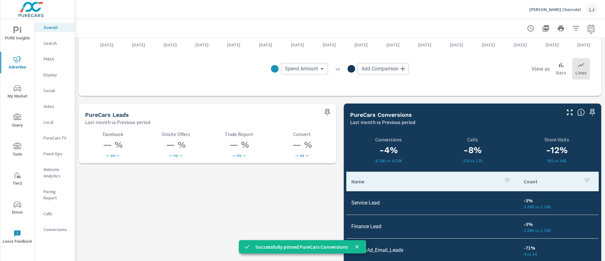
click at [16, 44] on div "PURE Insights Advertise My Market Query Tools Tier2 Driver Leave Feedback" at bounding box center [17, 135] width 34 height 232
click at [14, 32] on icon "nav menu" at bounding box center [18, 30] width 8 height 8
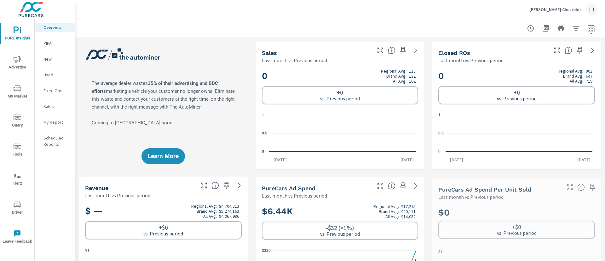
scroll to position [0, 0]
click at [58, 120] on p "My Report" at bounding box center [56, 122] width 26 height 6
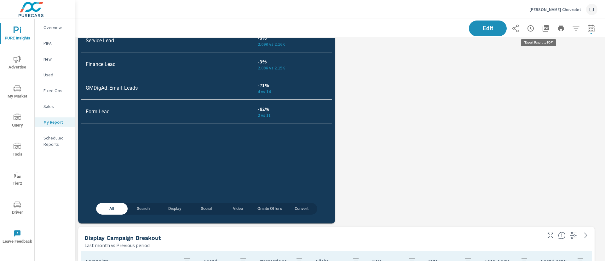
scroll to position [1322, 537]
click at [542, 30] on icon "button" at bounding box center [545, 28] width 6 height 6
click at [276, 144] on div "Name Count Service Lead -3% 2.09K vs 2.16K Finance Lead -3% 2.08K vs 2.15K GMDi…" at bounding box center [207, 101] width 252 height 184
click at [483, 30] on span "Edit" at bounding box center [488, 28] width 26 height 6
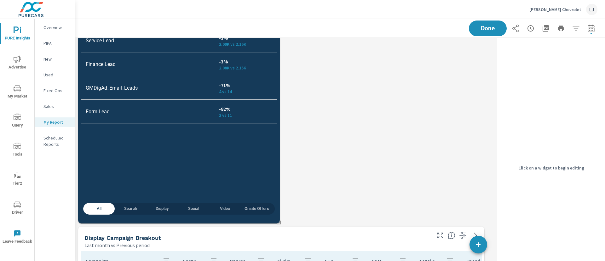
scroll to position [1322, 427]
click at [207, 157] on div "Name Count Service Lead -3% 2.09K vs 2.16K Finance Lead -3% 2.08K vs 2.15K GMDi…" at bounding box center [179, 101] width 197 height 184
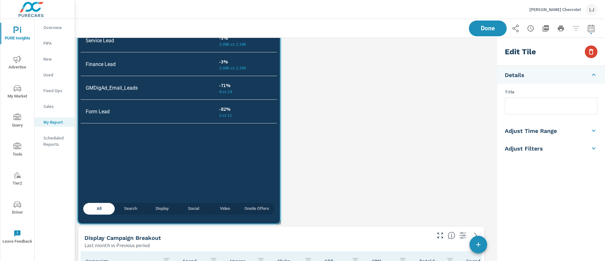
click at [592, 49] on icon "button" at bounding box center [591, 52] width 4 height 6
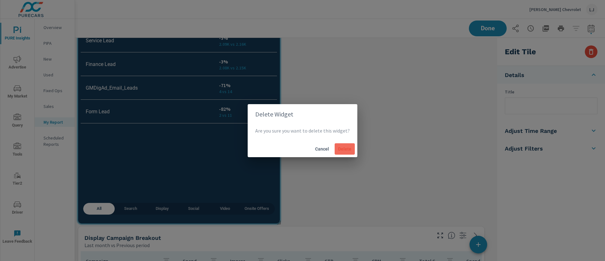
click at [341, 147] on span "Delete" at bounding box center [344, 149] width 15 height 6
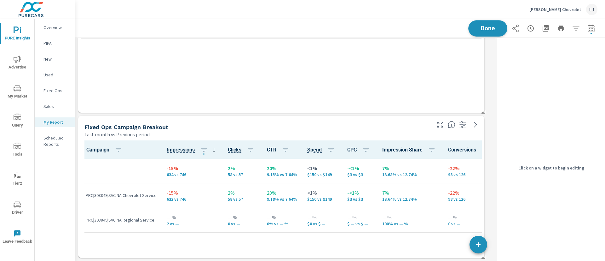
scroll to position [1032, 427]
click at [472, 22] on button "Done" at bounding box center [487, 28] width 39 height 16
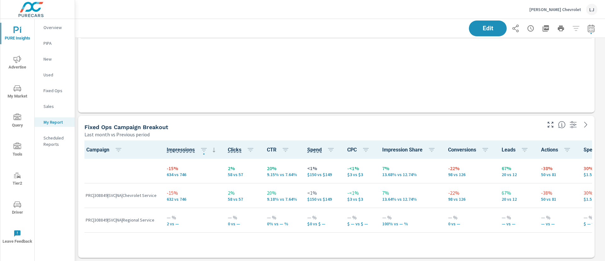
scroll to position [1032, 537]
click at [542, 26] on icon "button" at bounding box center [545, 28] width 6 height 6
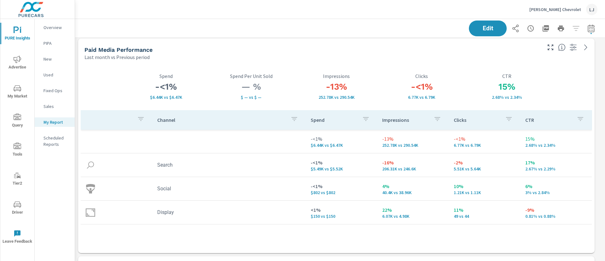
scroll to position [2, 0]
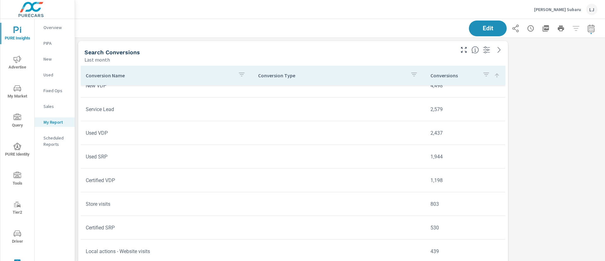
click at [572, 8] on p "[PERSON_NAME] Subaru" at bounding box center [557, 10] width 47 height 6
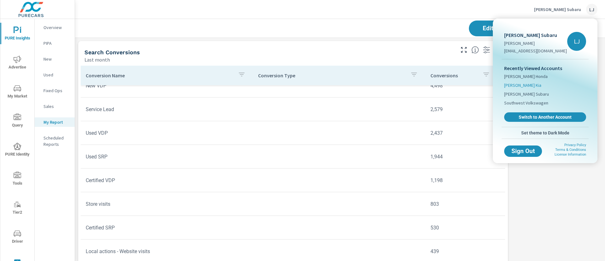
click at [519, 86] on span "Boniface Hiers Kia" at bounding box center [522, 85] width 37 height 6
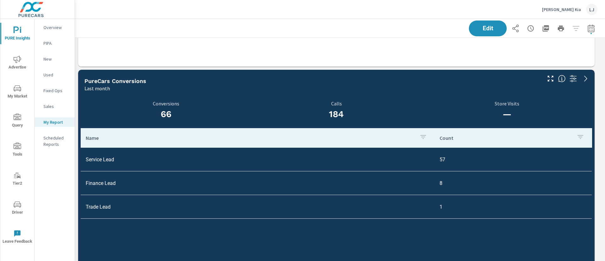
scroll to position [429, 0]
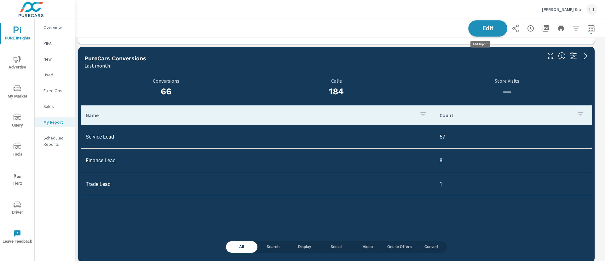
click at [482, 24] on button "Edit" at bounding box center [487, 28] width 39 height 16
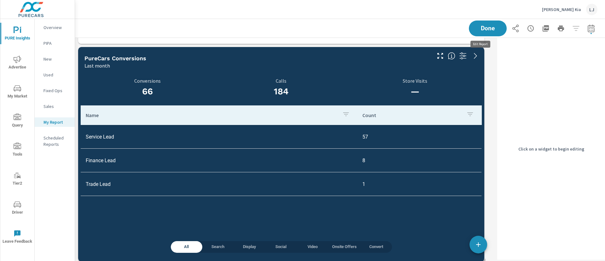
scroll to position [670, 427]
click at [421, 68] on div "Last month" at bounding box center [257, 66] width 346 height 8
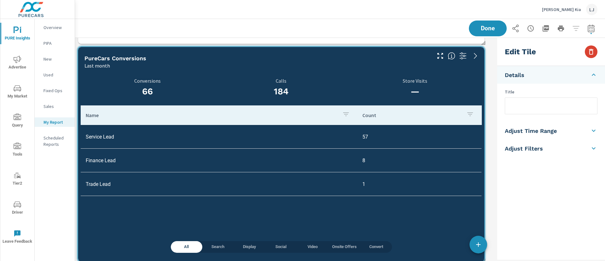
click at [592, 51] on icon "button" at bounding box center [591, 52] width 4 height 6
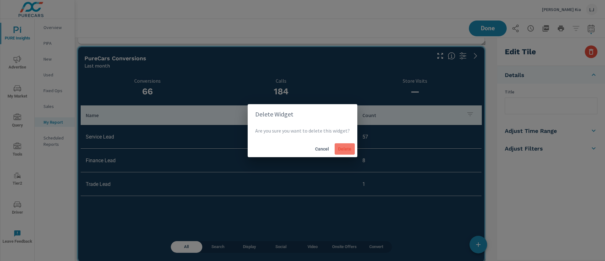
click at [344, 147] on span "Delete" at bounding box center [344, 149] width 15 height 6
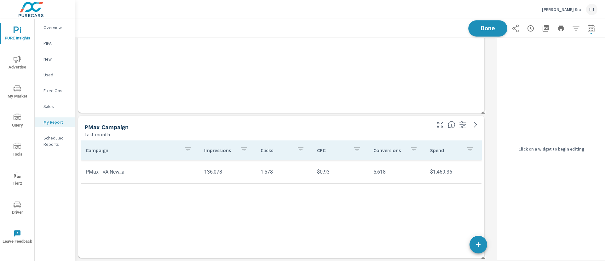
scroll to position [453, 427]
click at [477, 26] on span "Done" at bounding box center [488, 28] width 26 height 6
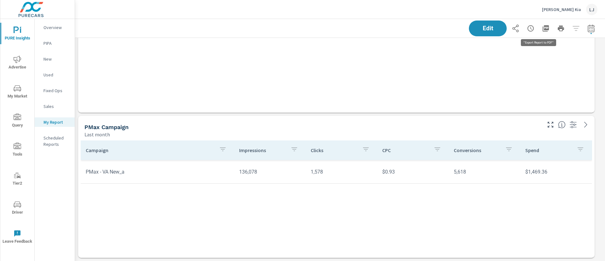
scroll to position [453, 537]
click at [542, 26] on icon "button" at bounding box center [546, 29] width 8 height 8
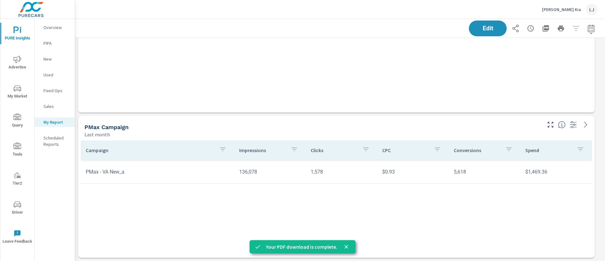
click at [577, 12] on div "Boniface Hiers Kia LJ" at bounding box center [569, 9] width 55 height 11
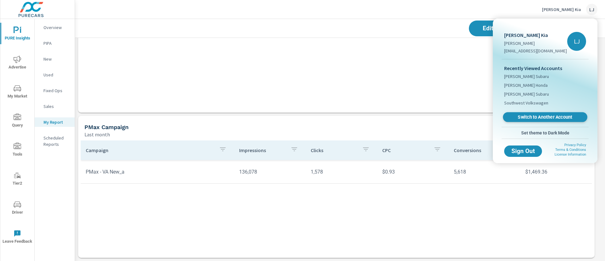
click at [536, 116] on span "Switch to Another Account" at bounding box center [544, 117] width 77 height 6
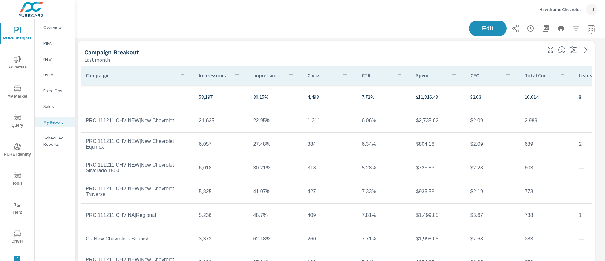
scroll to position [598, 537]
click at [12, 33] on span "PURE Insights" at bounding box center [17, 33] width 30 height 15
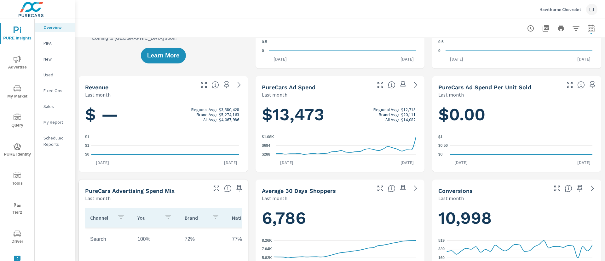
scroll to position [0, 0]
click at [345, 106] on h1 "$13,473 Regional Avg: $12,713 Brand Avg: $20,111 All Avg: $14,082" at bounding box center [340, 114] width 157 height 21
click at [587, 30] on icon "button" at bounding box center [591, 29] width 8 height 8
select select "Last month"
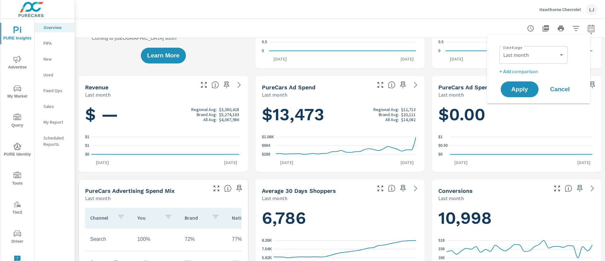
click at [289, 89] on h5 "PureCars Ad Spend" at bounding box center [289, 87] width 54 height 7
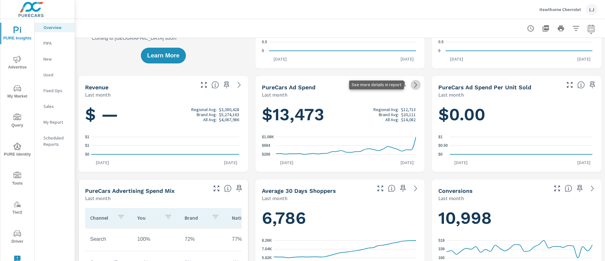
click at [412, 83] on icon at bounding box center [416, 85] width 8 height 8
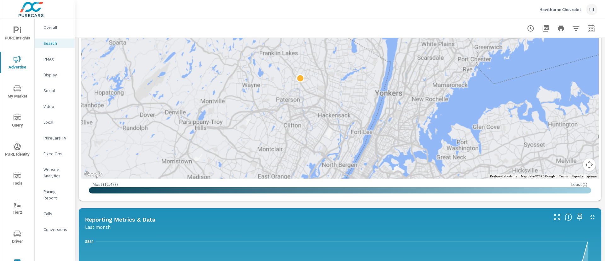
scroll to position [141, 0]
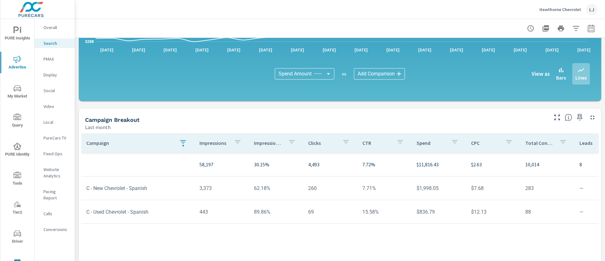
scroll to position [441, 0]
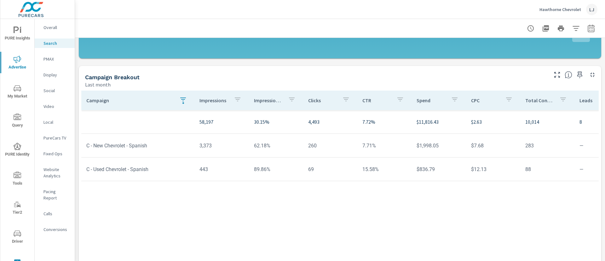
click at [185, 102] on icon "button" at bounding box center [183, 99] width 8 height 8
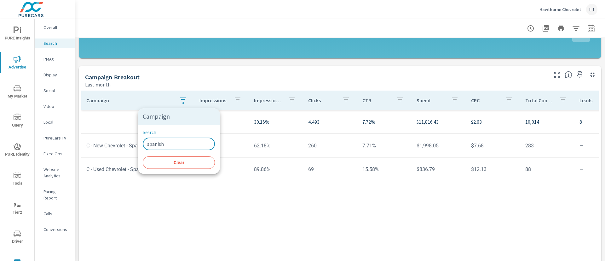
click at [173, 147] on input "spanish" at bounding box center [179, 143] width 72 height 13
type input "s"
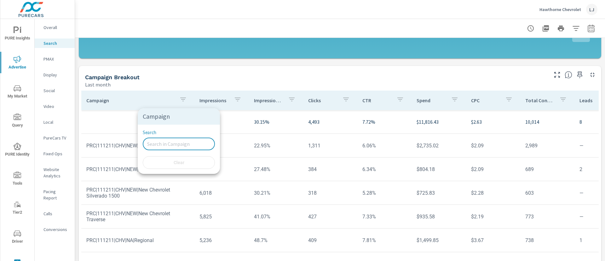
click at [170, 85] on div at bounding box center [302, 130] width 605 height 261
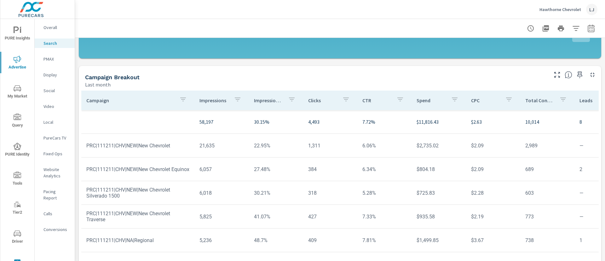
scroll to position [449, 0]
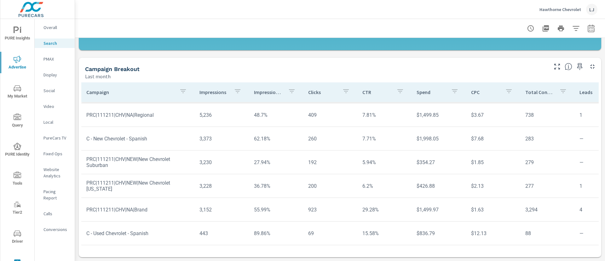
scroll to position [125, 0]
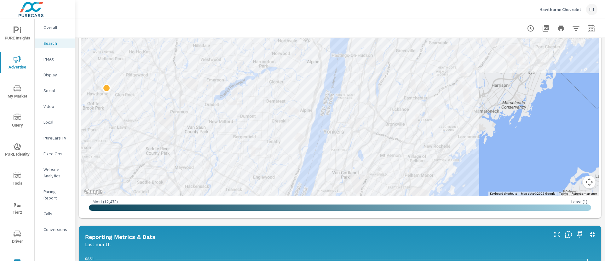
scroll to position [111, 0]
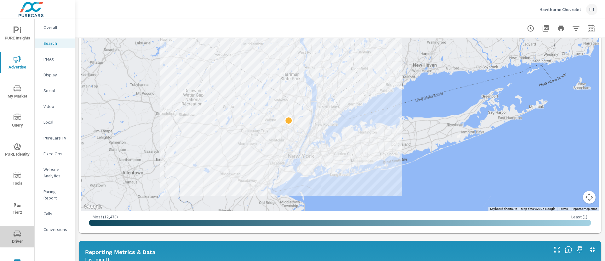
click at [17, 235] on icon "nav menu" at bounding box center [18, 233] width 8 height 8
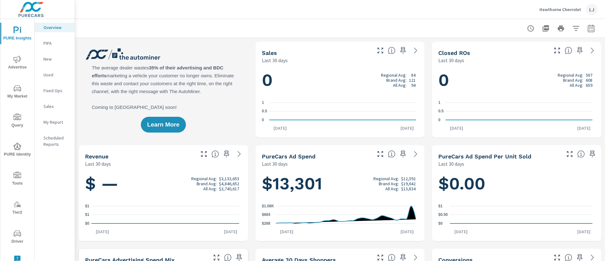
scroll to position [0, 0]
drag, startPoint x: 15, startPoint y: 67, endPoint x: 8, endPoint y: 65, distance: 7.8
click at [8, 65] on span "Advertise" at bounding box center [17, 62] width 30 height 15
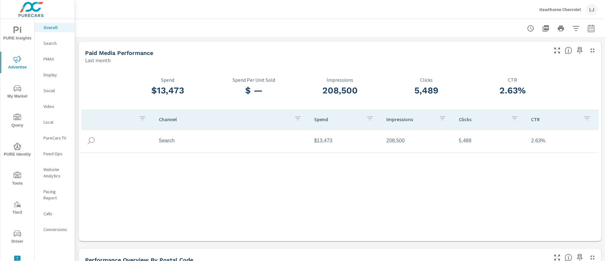
click at [50, 37] on nav "Overall Search PMAX Display Social Video Local PureCars TV Fixed Ops Website An…" at bounding box center [55, 131] width 40 height 224
click at [52, 40] on p "Search" at bounding box center [56, 43] width 26 height 6
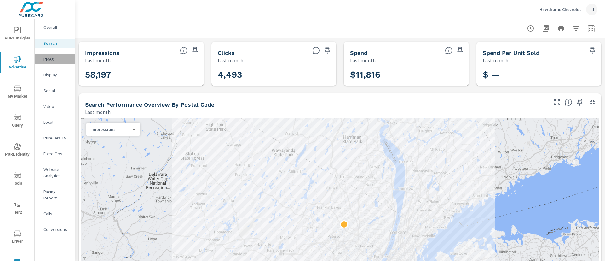
click at [52, 62] on p "PMAX" at bounding box center [56, 59] width 26 height 6
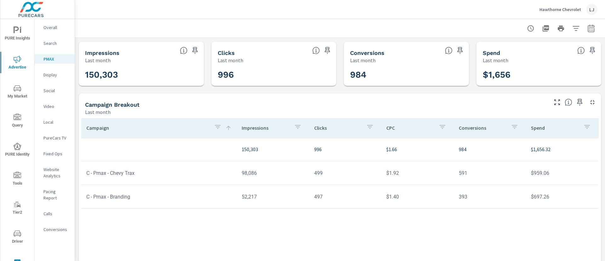
click at [14, 239] on span "Driver" at bounding box center [17, 236] width 30 height 15
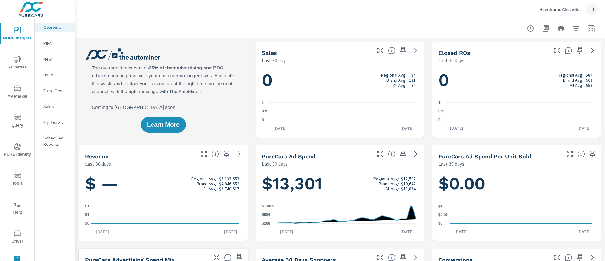
scroll to position [0, 0]
click at [10, 57] on span "Advertise" at bounding box center [17, 62] width 30 height 15
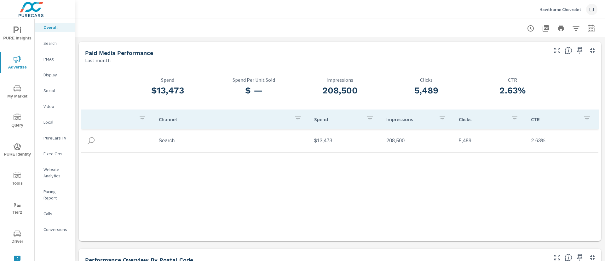
click at [57, 44] on p "Search" at bounding box center [56, 43] width 26 height 6
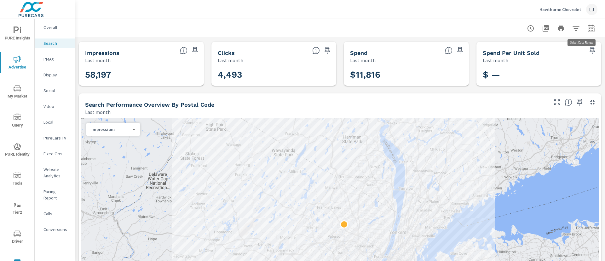
click at [587, 27] on icon "button" at bounding box center [591, 29] width 8 height 8
select select "Last month"
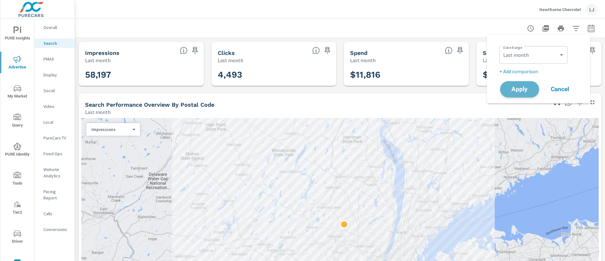
click at [518, 86] on span "Apply" at bounding box center [520, 89] width 26 height 6
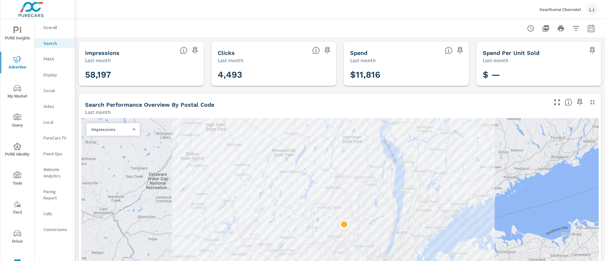
click at [406, 50] on div "Spend" at bounding box center [395, 52] width 90 height 7
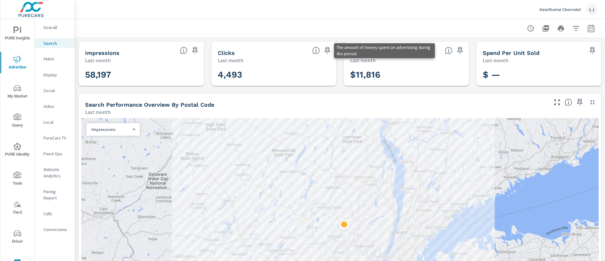
click at [445, 49] on icon at bounding box center [449, 51] width 8 height 8
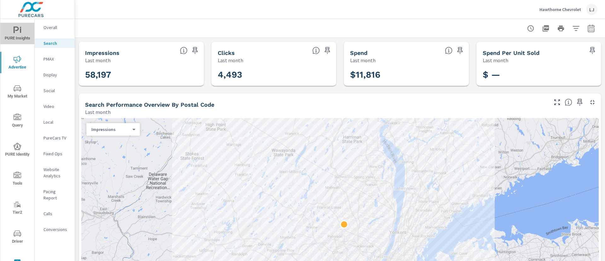
click at [20, 32] on span "PURE Insights" at bounding box center [17, 33] width 30 height 15
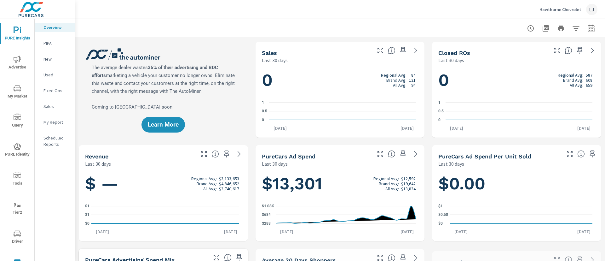
click at [53, 124] on p "My Report" at bounding box center [56, 122] width 26 height 6
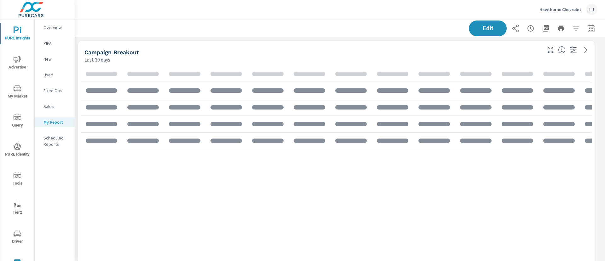
scroll to position [598, 537]
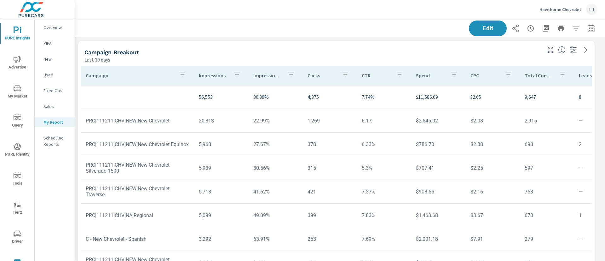
click at [10, 236] on span "Driver" at bounding box center [17, 236] width 30 height 15
